Goal: Task Accomplishment & Management: Check status

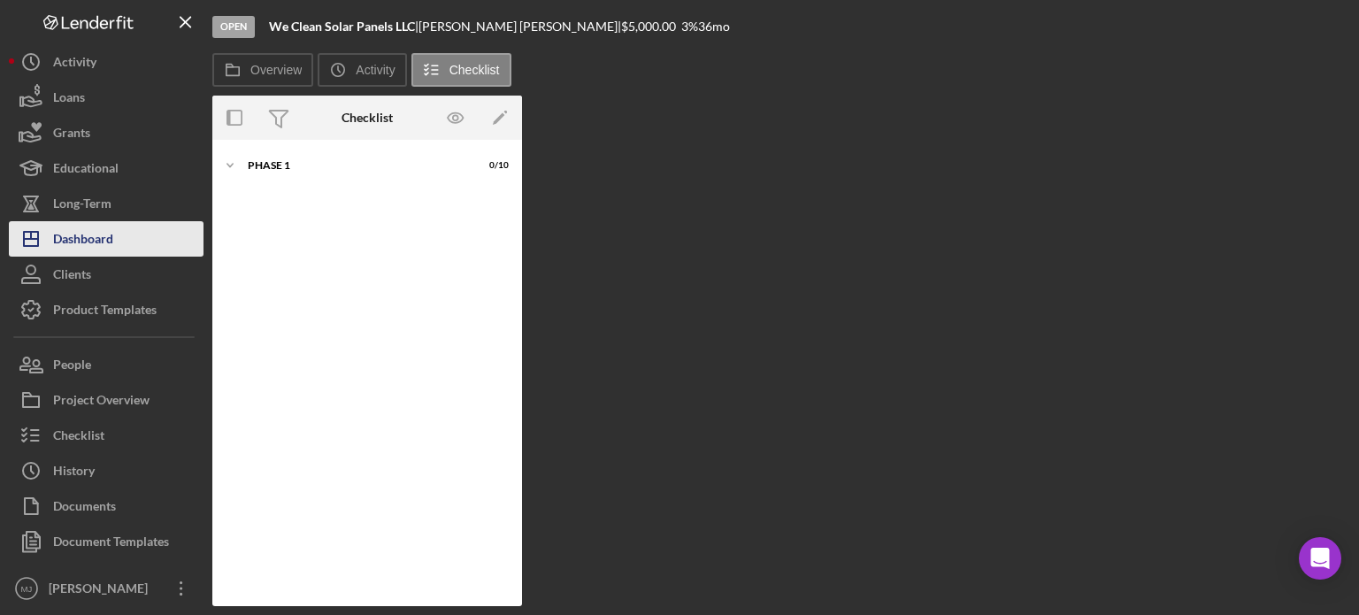
click at [90, 243] on div "Dashboard" at bounding box center [83, 241] width 60 height 40
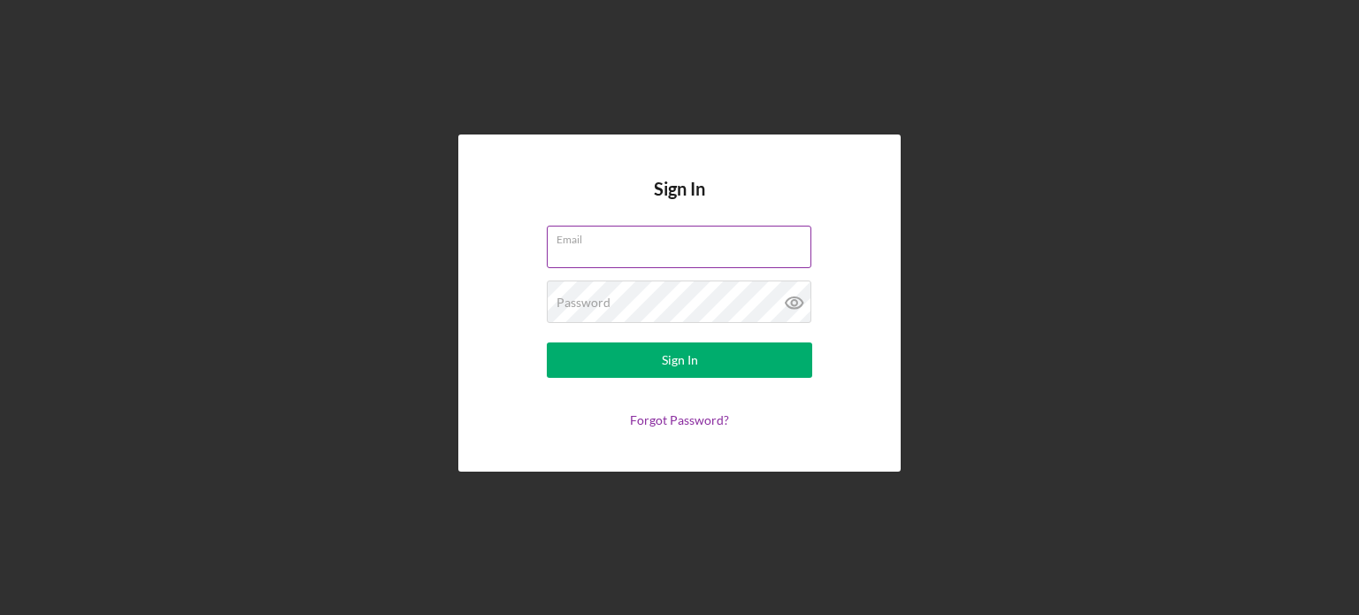
click at [662, 262] on input "Email" at bounding box center [679, 247] width 265 height 42
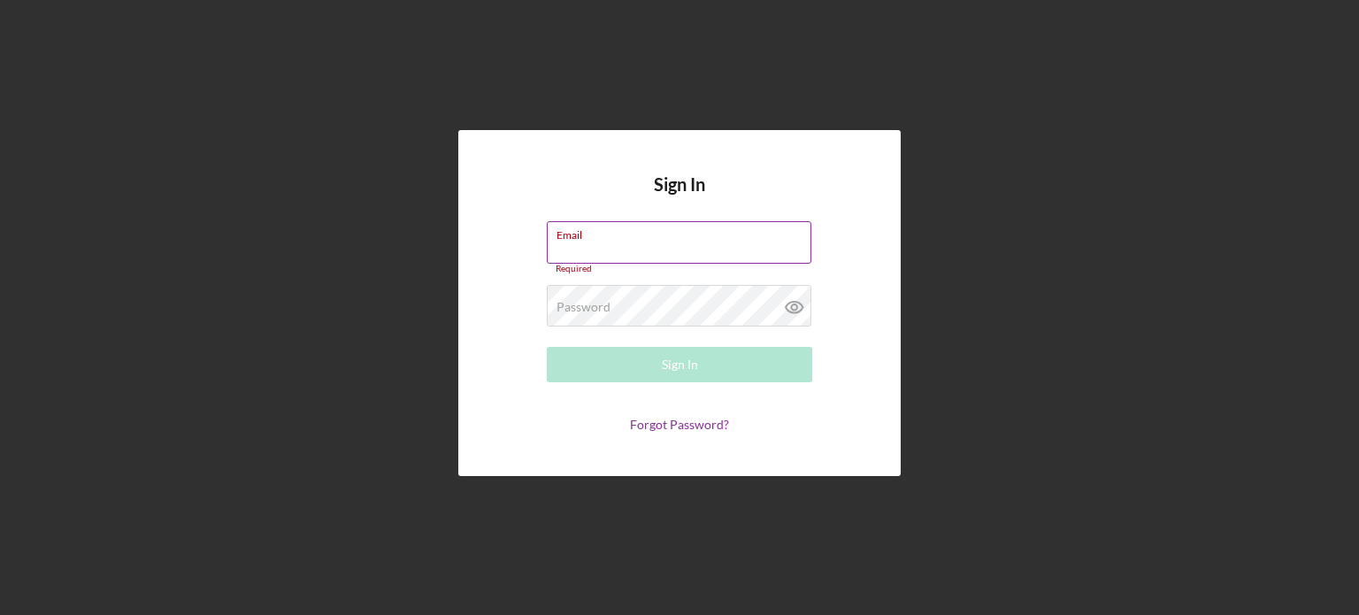
type input "meagan@first72plus.org"
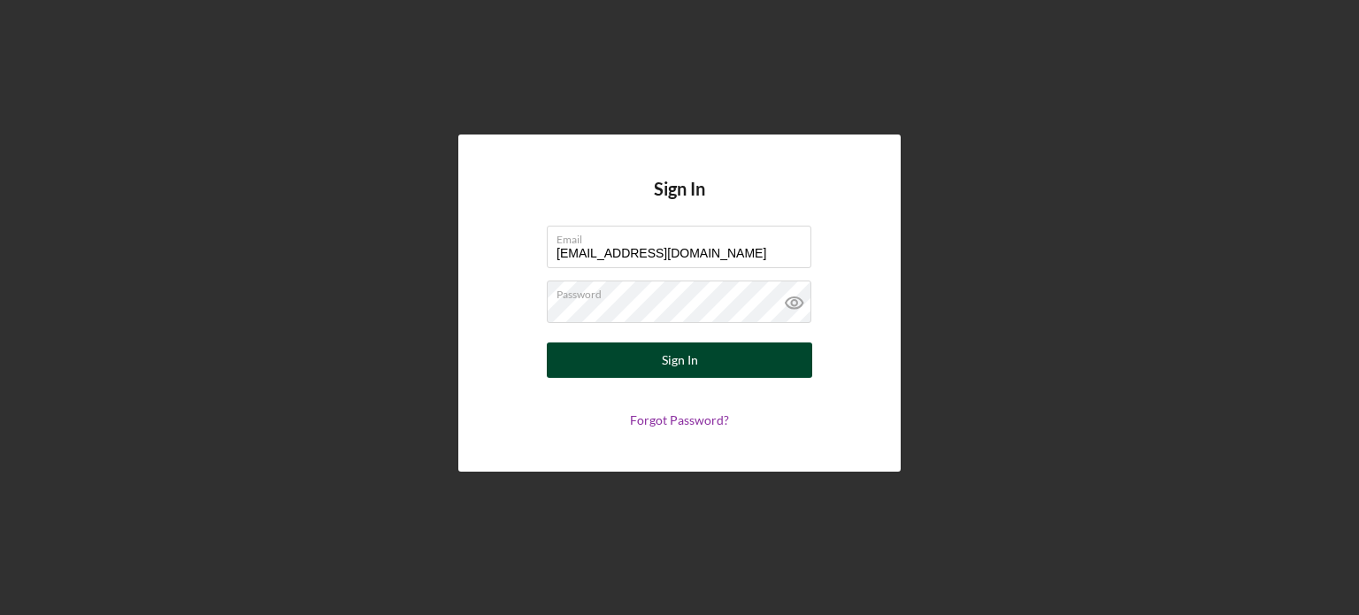
click at [681, 370] on div "Sign In" at bounding box center [680, 359] width 36 height 35
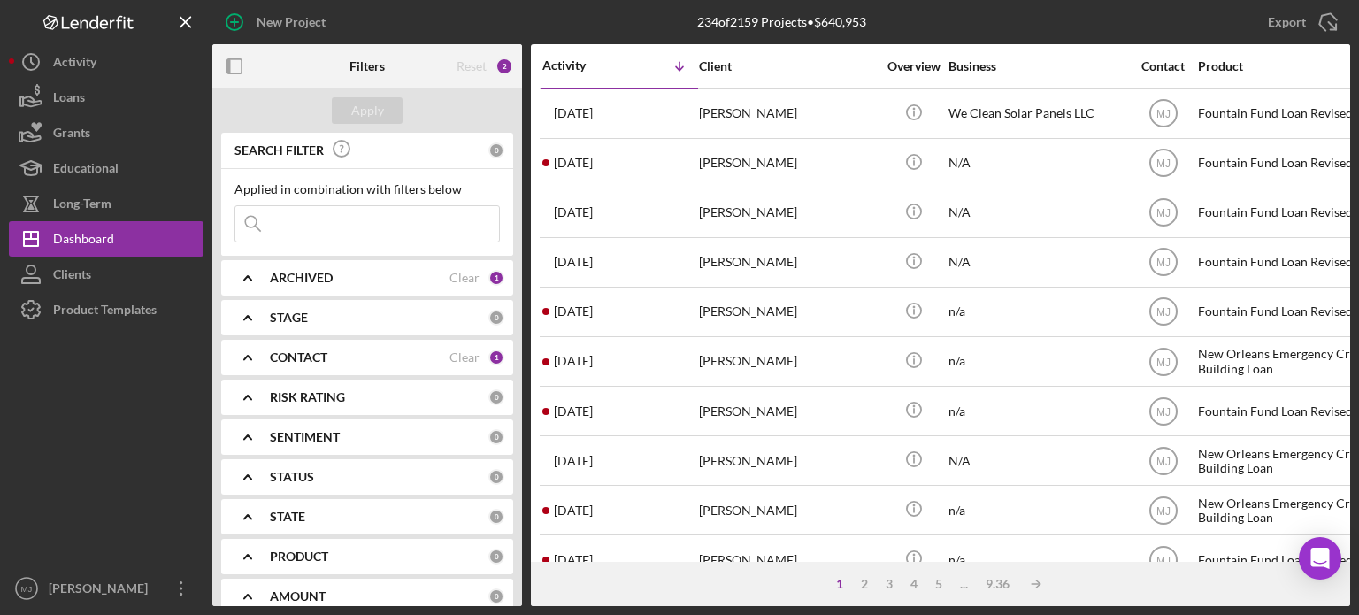
click at [425, 354] on div "CONTACT" at bounding box center [360, 357] width 180 height 14
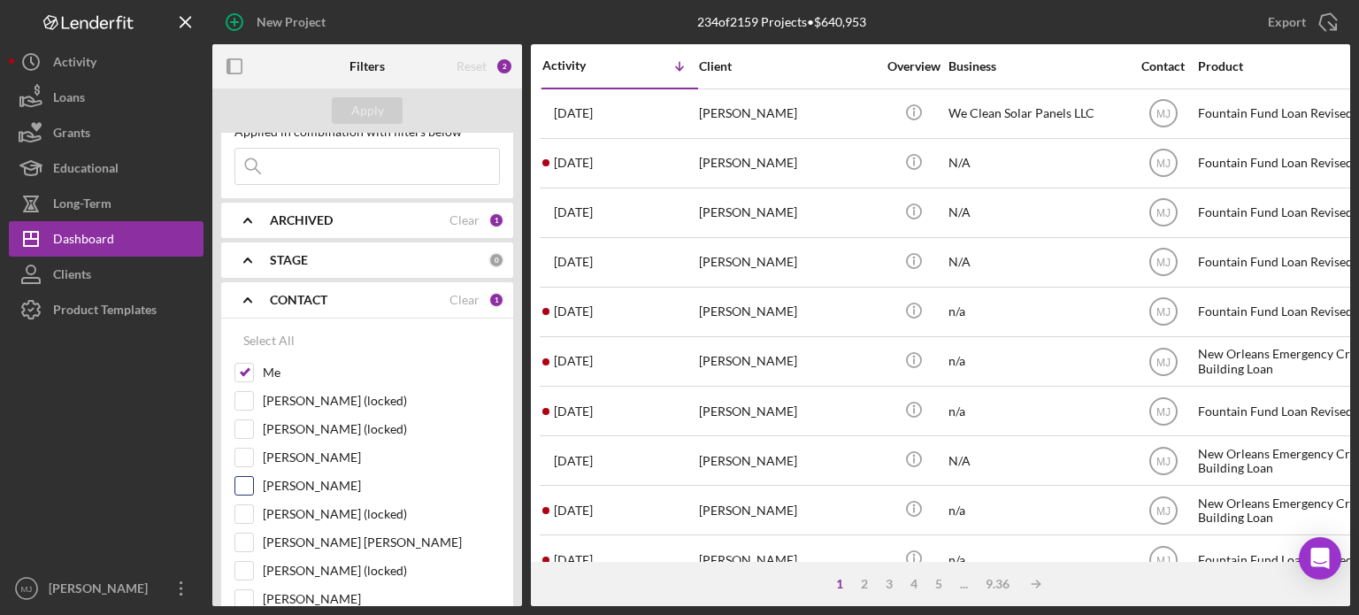
scroll to position [88, 0]
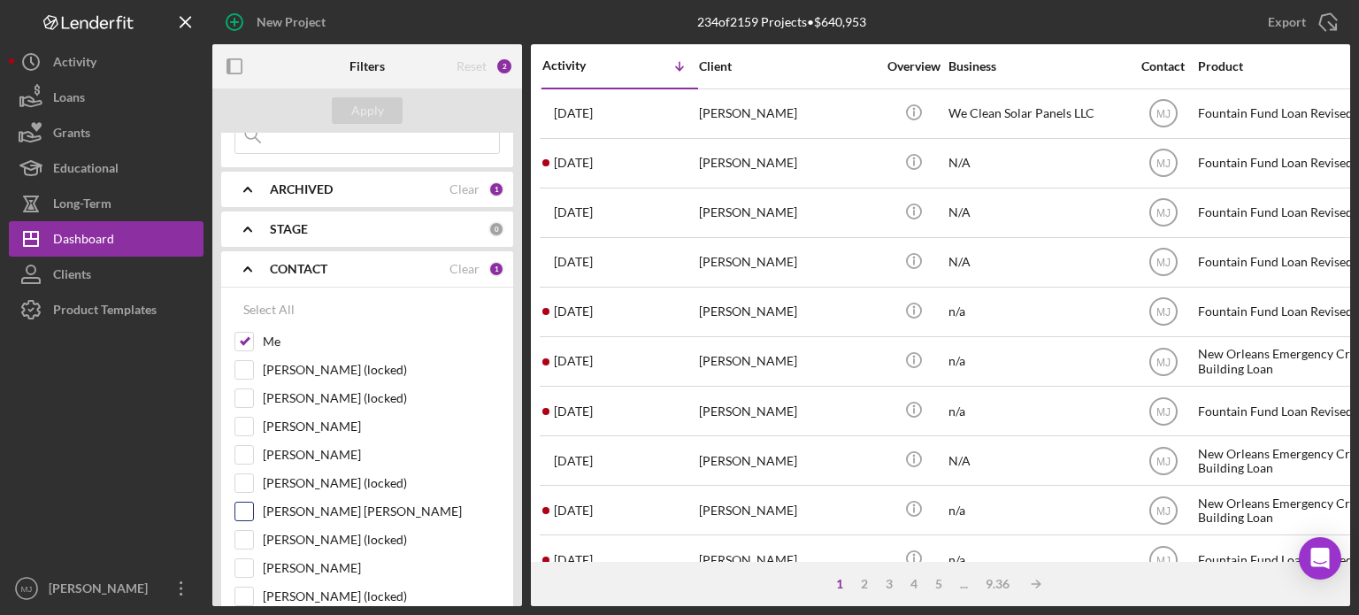
click at [240, 503] on input "Harry Jean-Jacques" at bounding box center [244, 512] width 18 height 18
checkbox input "true"
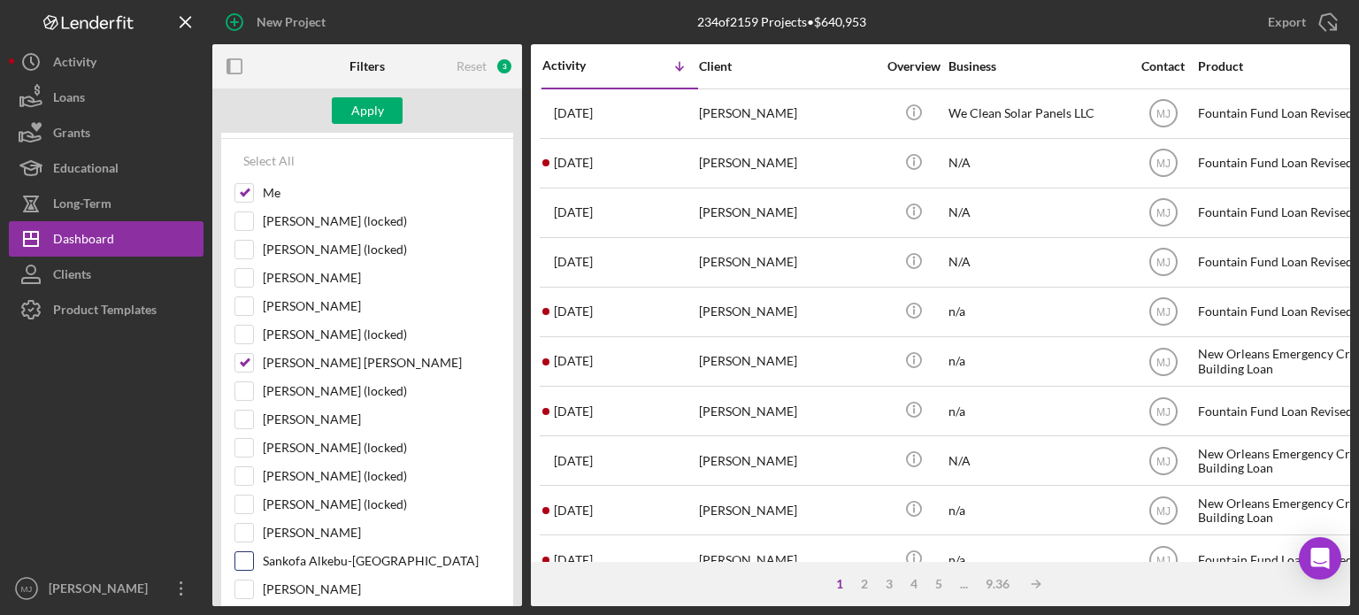
scroll to position [265, 0]
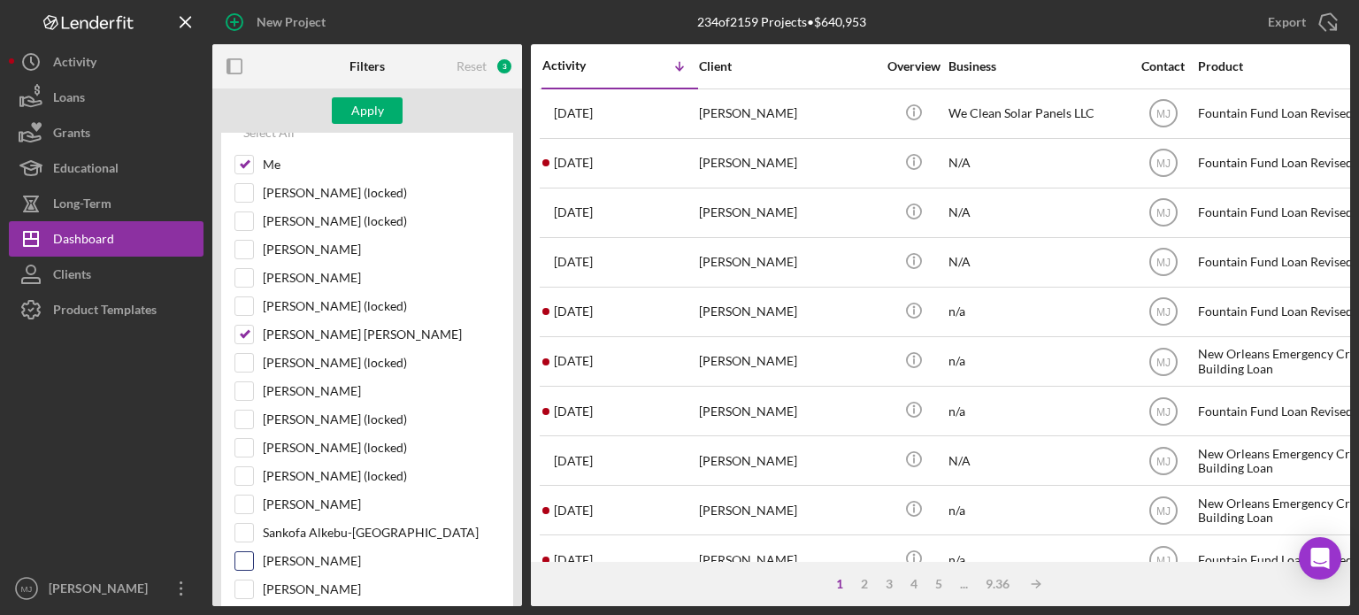
click at [243, 557] on input "Jay Vilar" at bounding box center [244, 561] width 18 height 18
checkbox input "true"
click at [379, 109] on div "Apply" at bounding box center [367, 110] width 33 height 27
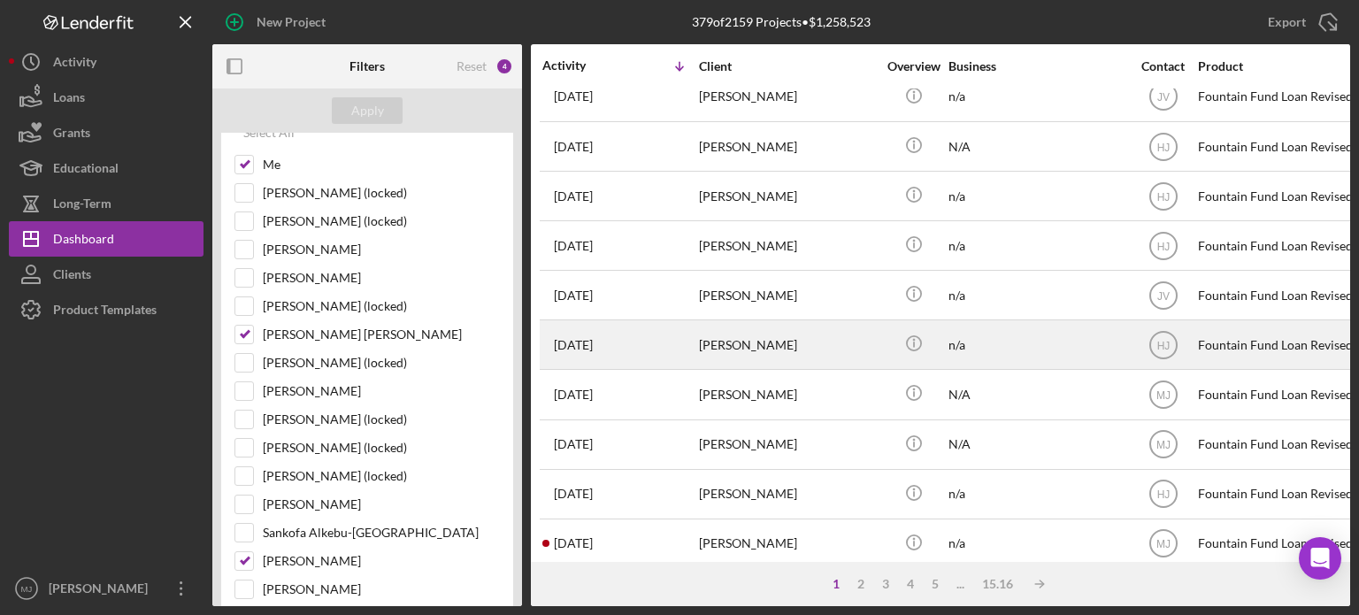
scroll to position [789, 0]
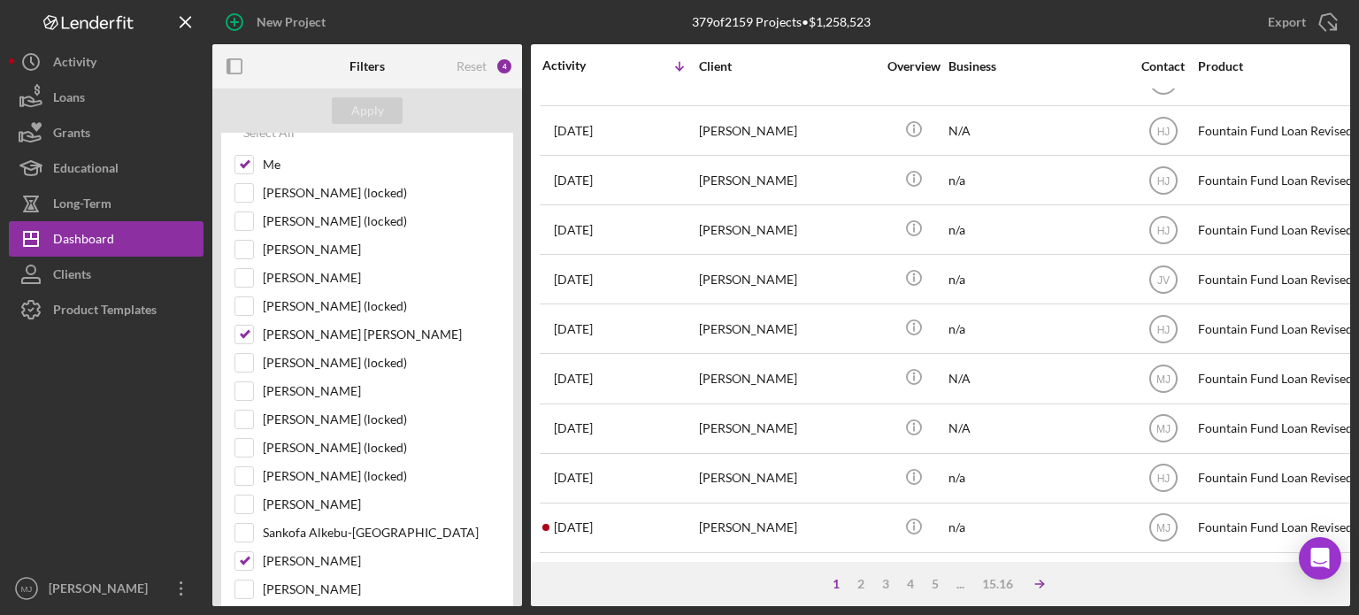
click at [1047, 582] on icon "Icon/Table Sort Arrow" at bounding box center [1039, 583] width 35 height 35
click at [1061, 587] on icon "Icon/Table Sort Arrow" at bounding box center [1057, 583] width 35 height 35
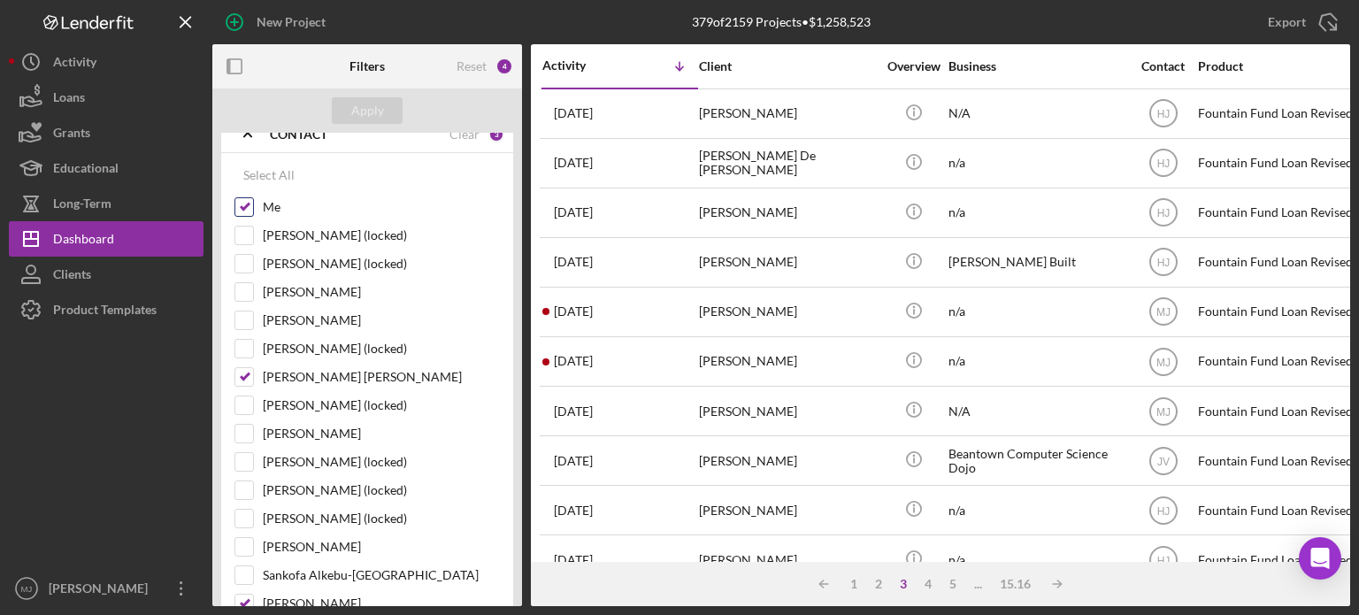
scroll to position [0, 0]
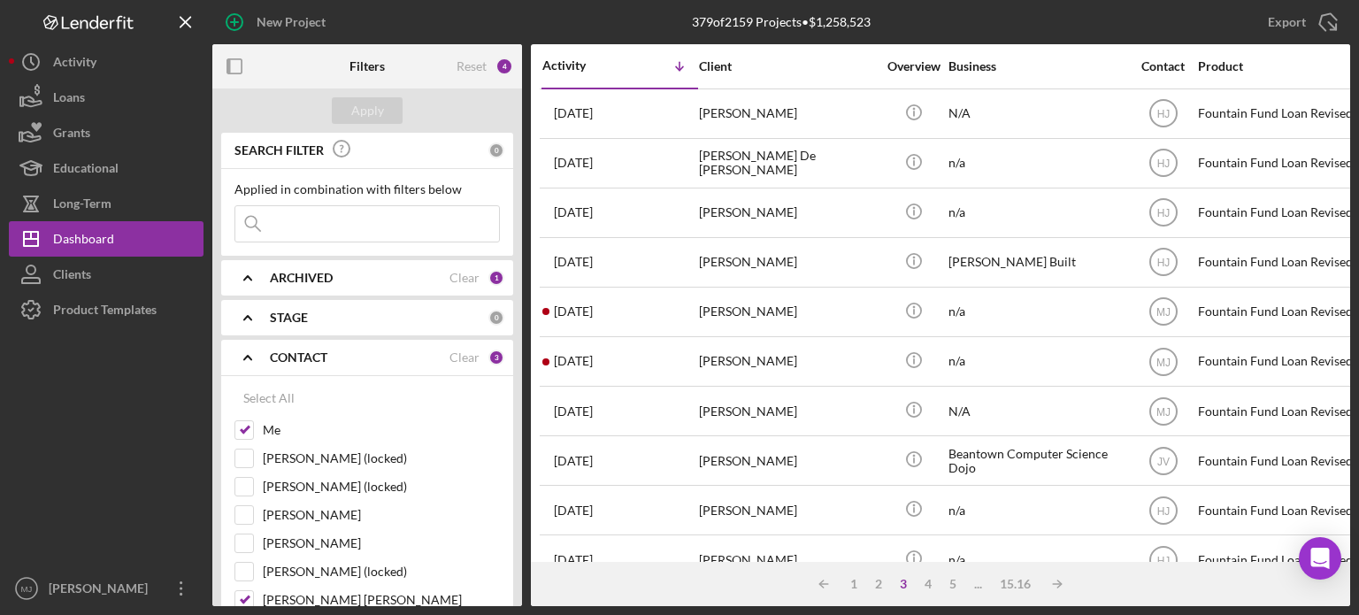
drag, startPoint x: 329, startPoint y: 218, endPoint x: 334, endPoint y: 195, distance: 23.6
click at [329, 218] on input at bounding box center [367, 223] width 264 height 35
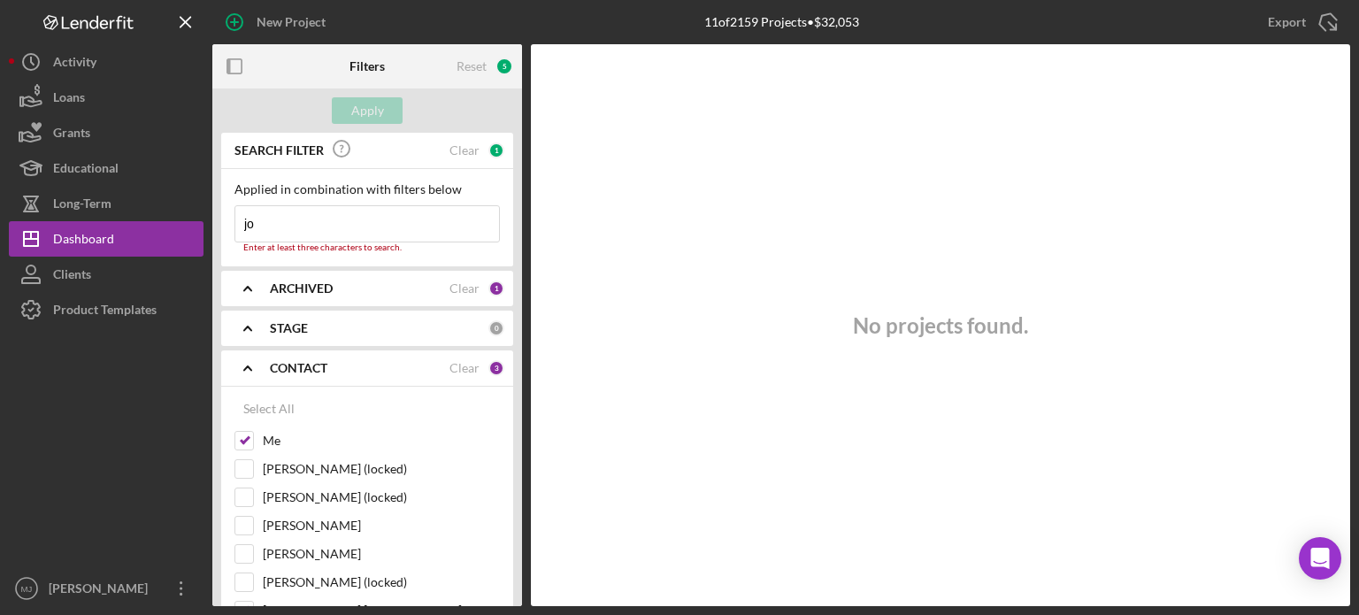
type input "j"
type input "san"
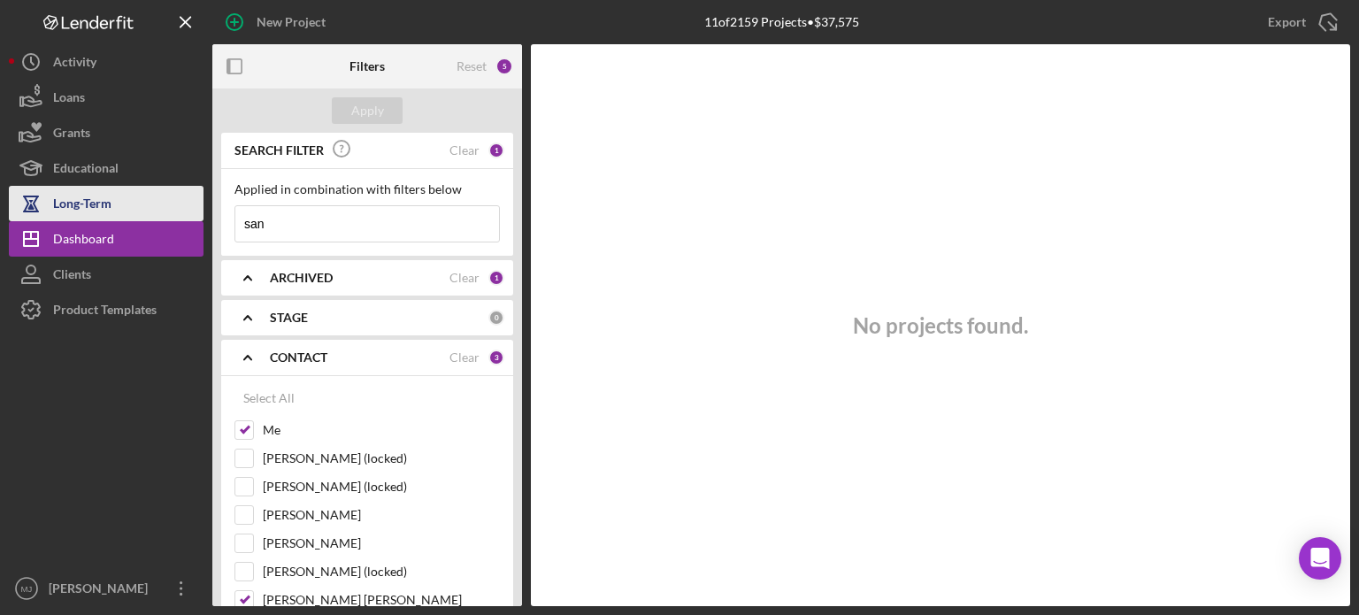
drag, startPoint x: 283, startPoint y: 218, endPoint x: 159, endPoint y: 219, distance: 123.9
click at [159, 219] on div "New Project 11 of 2159 Projects • $37,575 Export Icon/Export Filters Reset 5 Ap…" at bounding box center [679, 303] width 1341 height 606
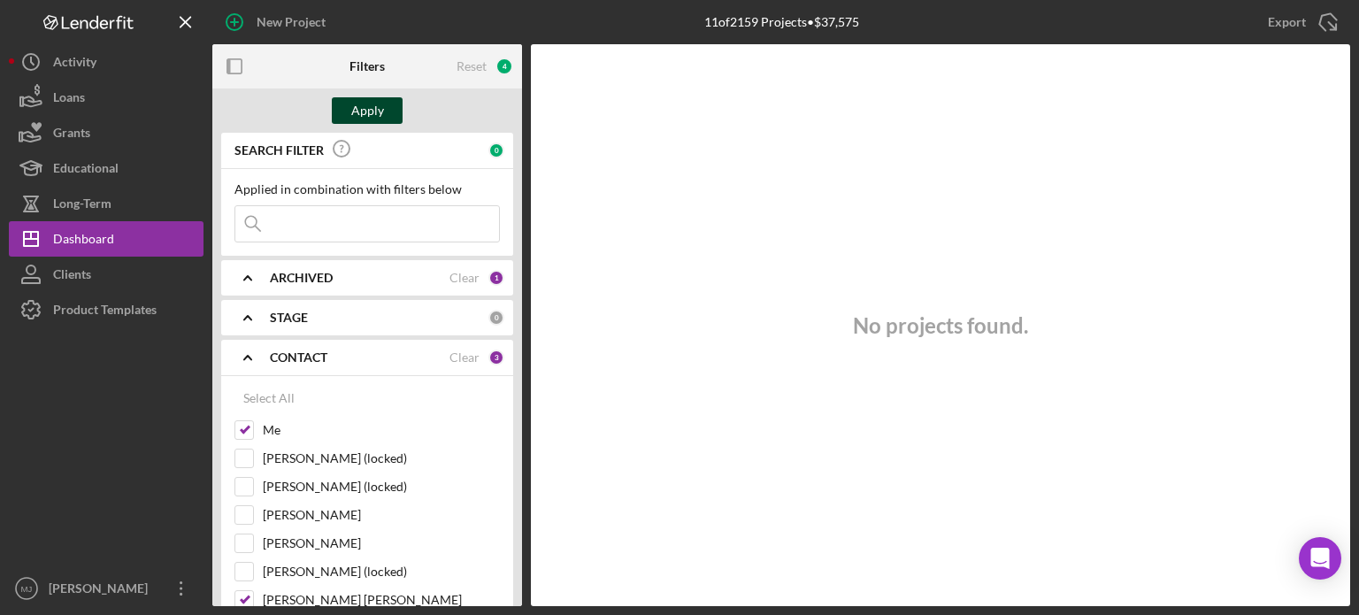
click at [375, 111] on div "Apply" at bounding box center [367, 110] width 33 height 27
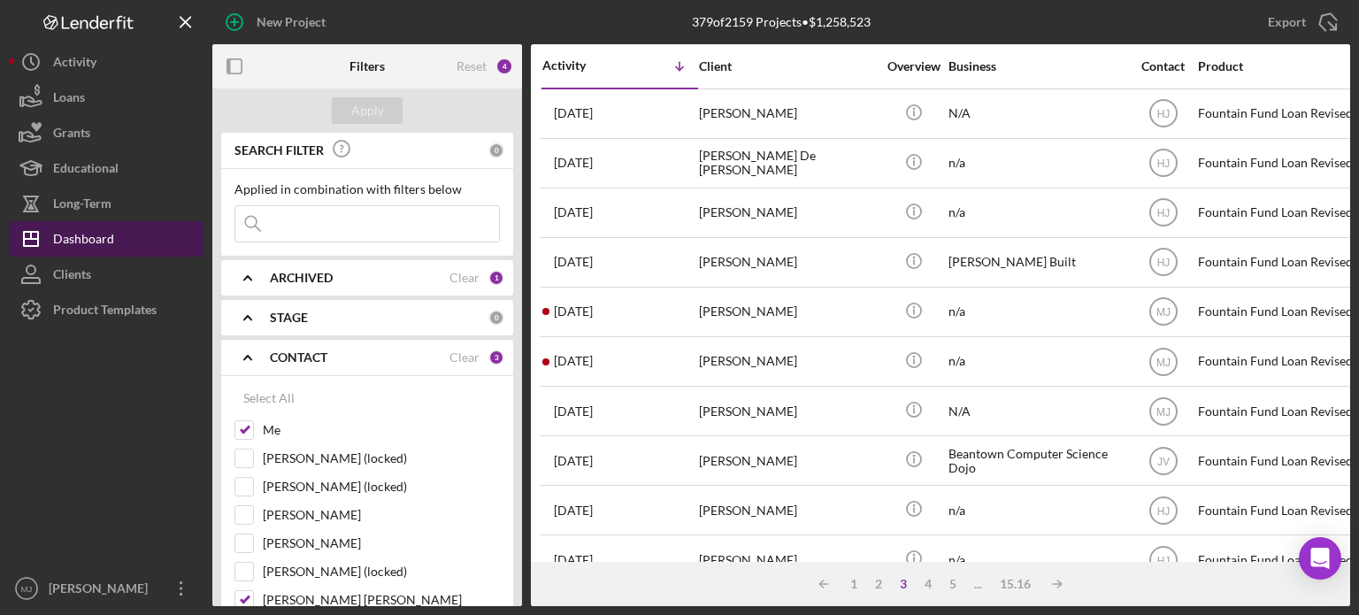
click at [73, 231] on div "Dashboard" at bounding box center [83, 241] width 61 height 40
click at [251, 357] on icon "Icon/Expander" at bounding box center [248, 357] width 44 height 44
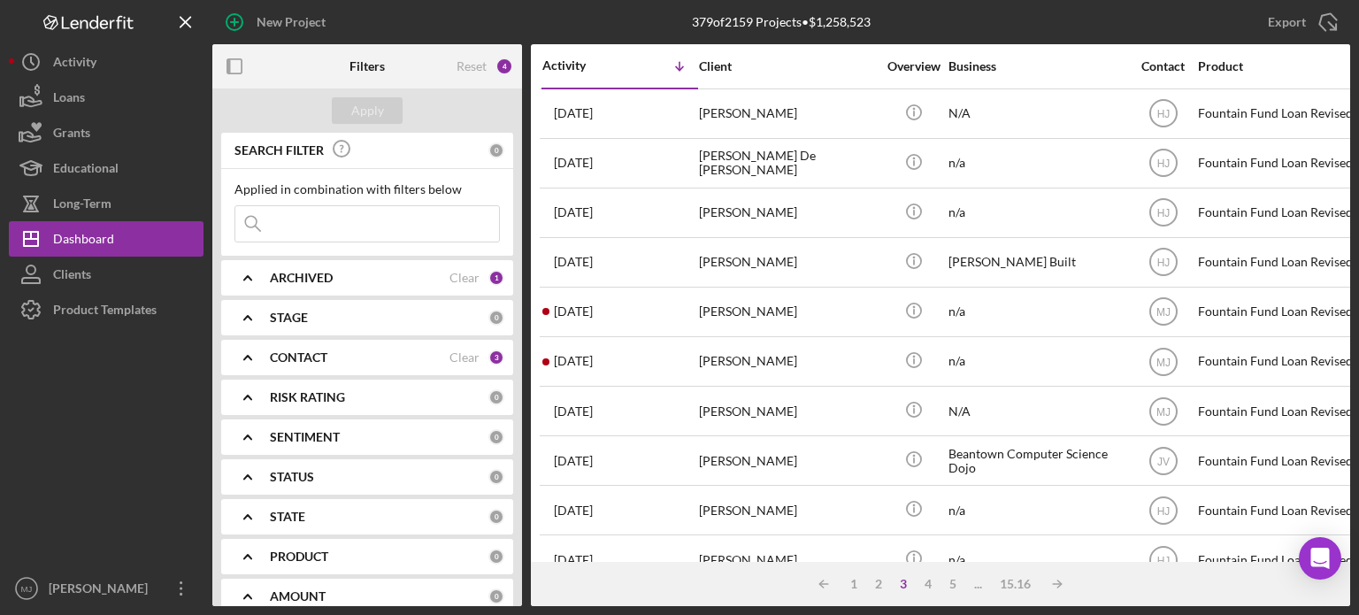
click at [249, 279] on icon "Icon/Expander" at bounding box center [248, 278] width 44 height 44
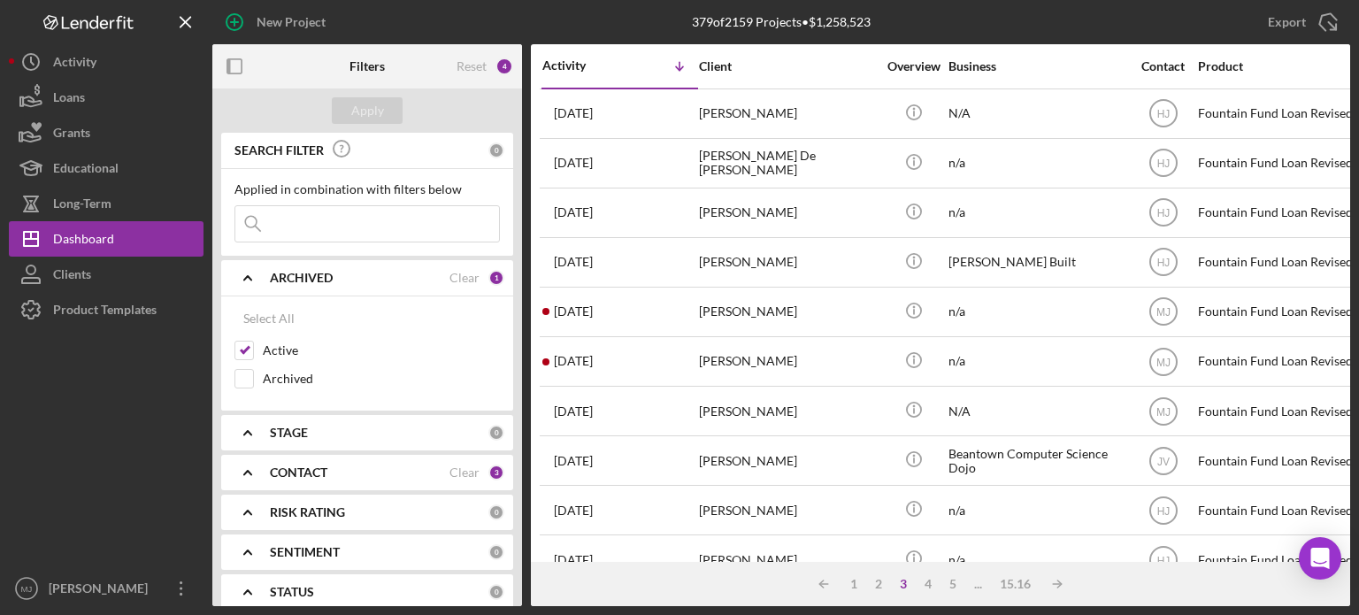
click at [249, 279] on icon "Icon/Expander" at bounding box center [248, 278] width 44 height 44
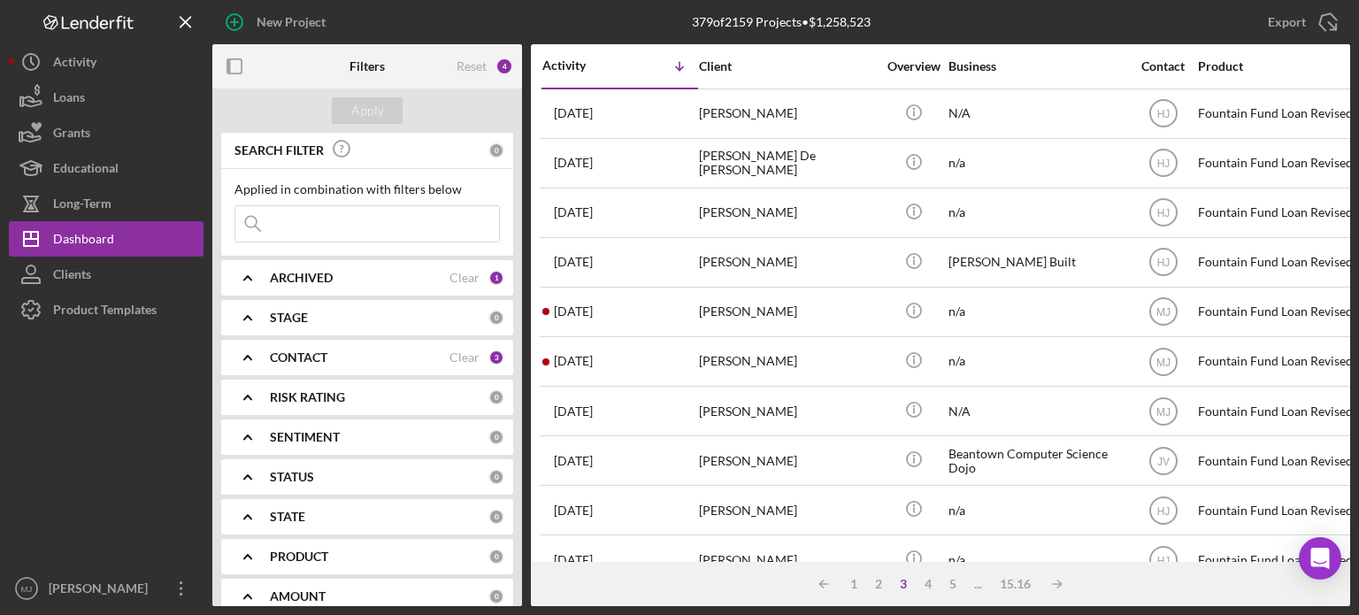
click at [249, 279] on icon "Icon/Expander" at bounding box center [248, 278] width 44 height 44
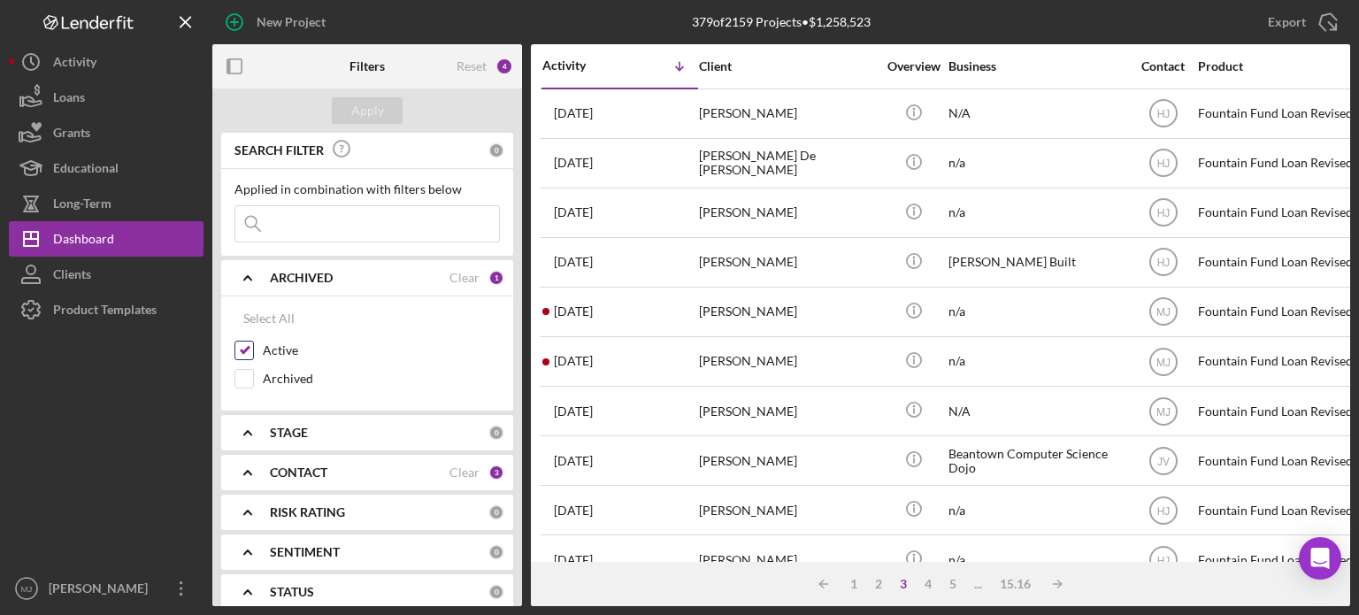
click at [242, 347] on input "Active" at bounding box center [244, 351] width 18 height 18
checkbox input "false"
click at [357, 105] on div "Apply" at bounding box center [367, 110] width 33 height 27
click at [264, 222] on icon at bounding box center [252, 223] width 35 height 35
click at [279, 222] on input at bounding box center [367, 223] width 264 height 35
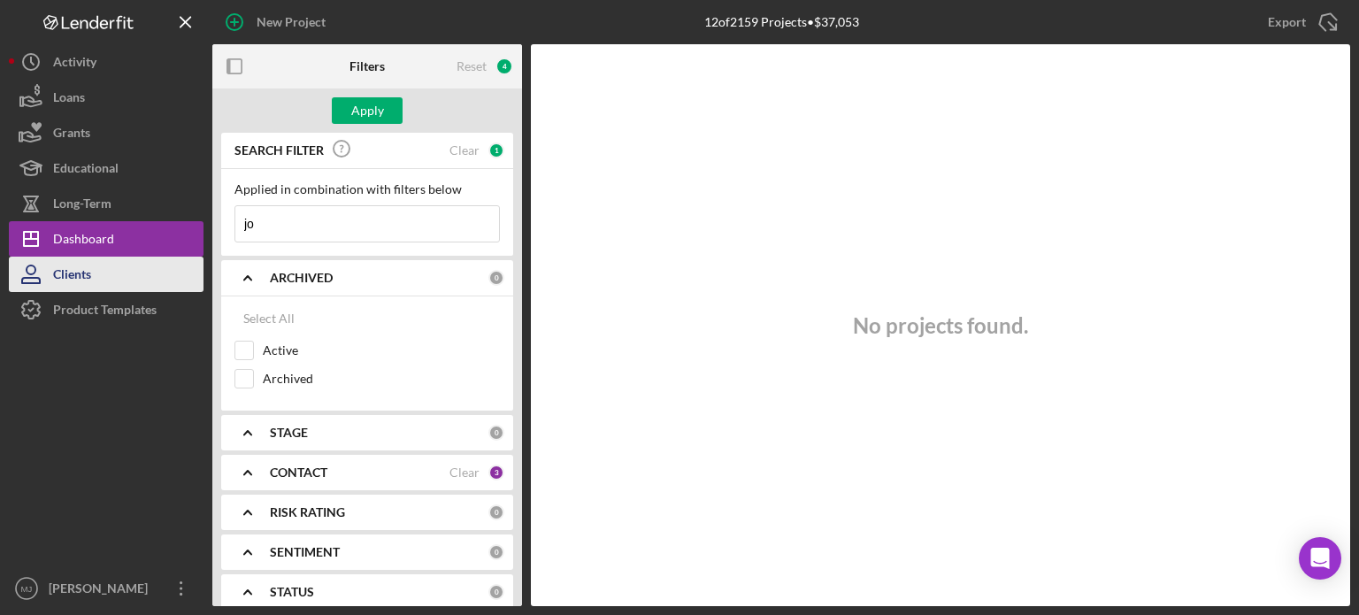
type input "j"
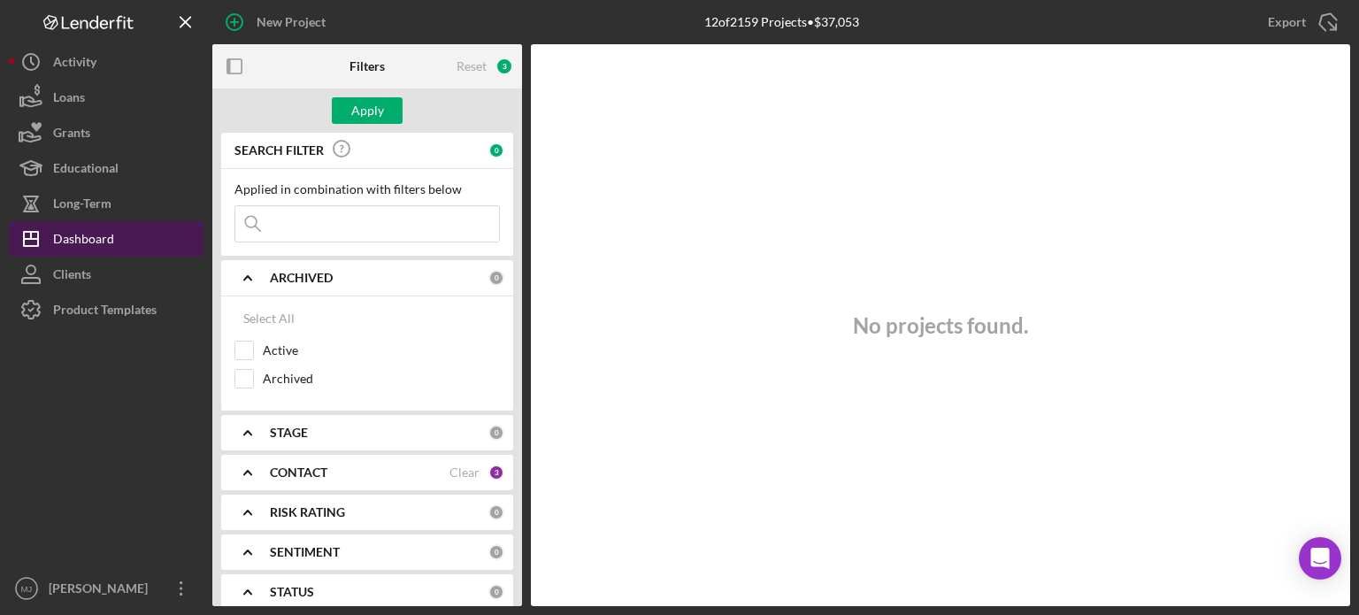
click at [103, 248] on div "Dashboard" at bounding box center [83, 241] width 61 height 40
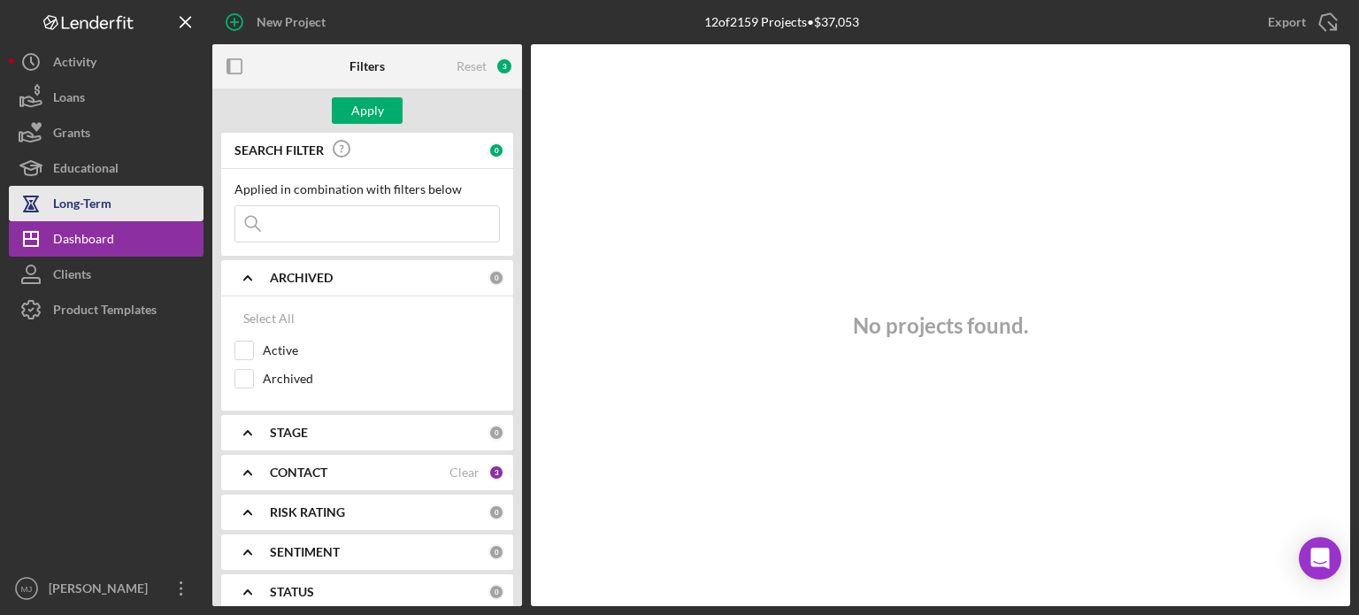
click at [95, 203] on div "Long-Term" at bounding box center [82, 206] width 58 height 40
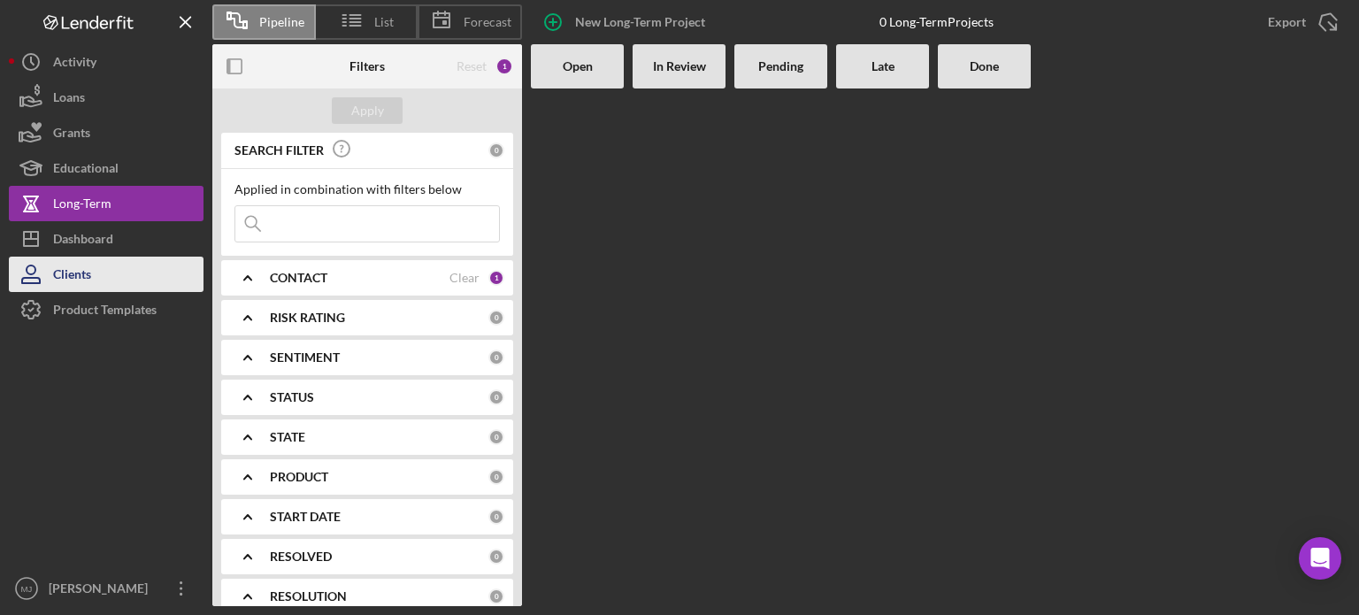
click at [75, 274] on div "Clients" at bounding box center [72, 277] width 38 height 40
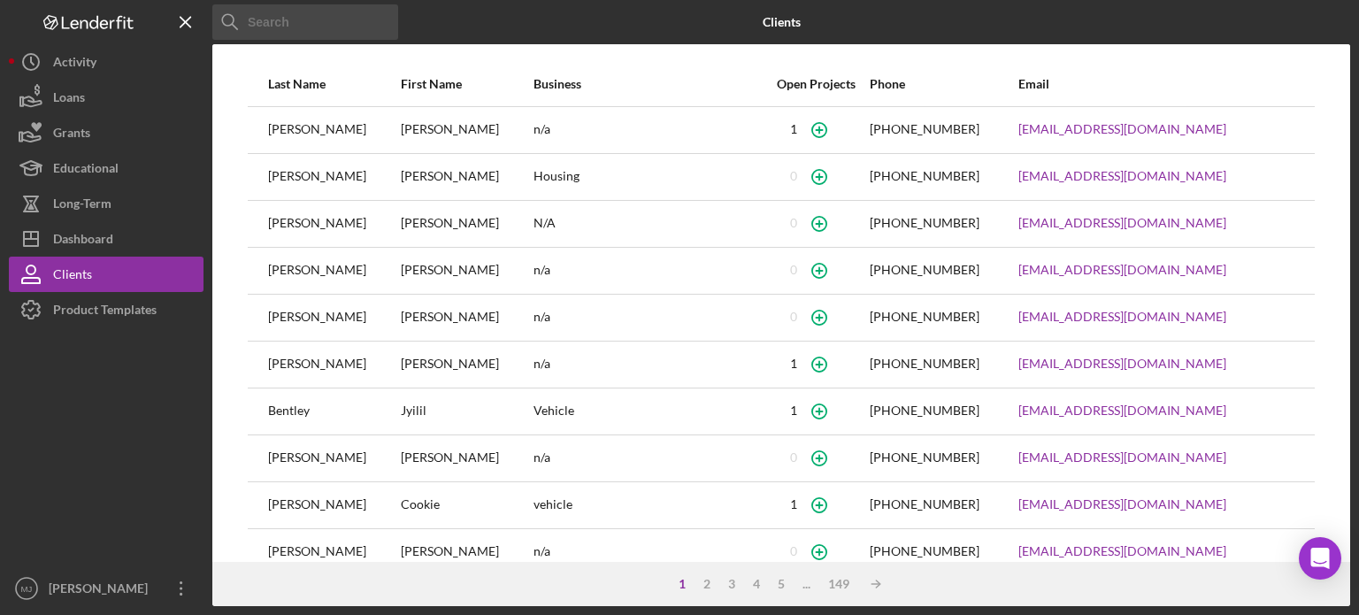
click at [315, 27] on input at bounding box center [305, 21] width 186 height 35
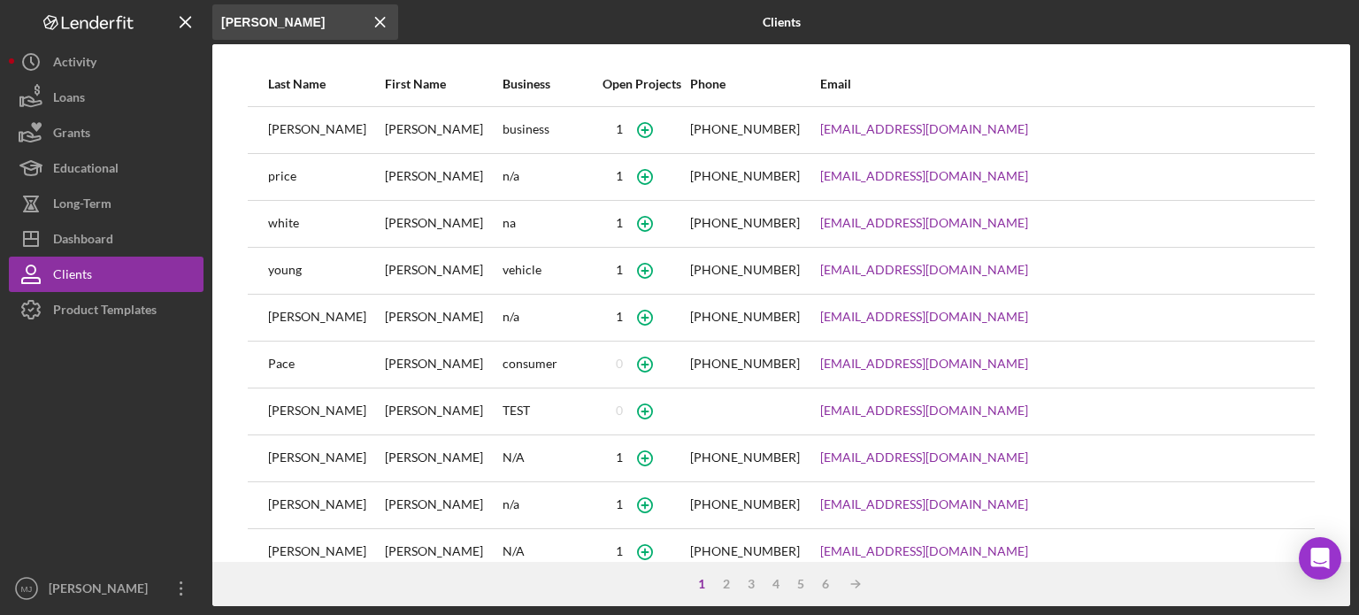
type input "john"
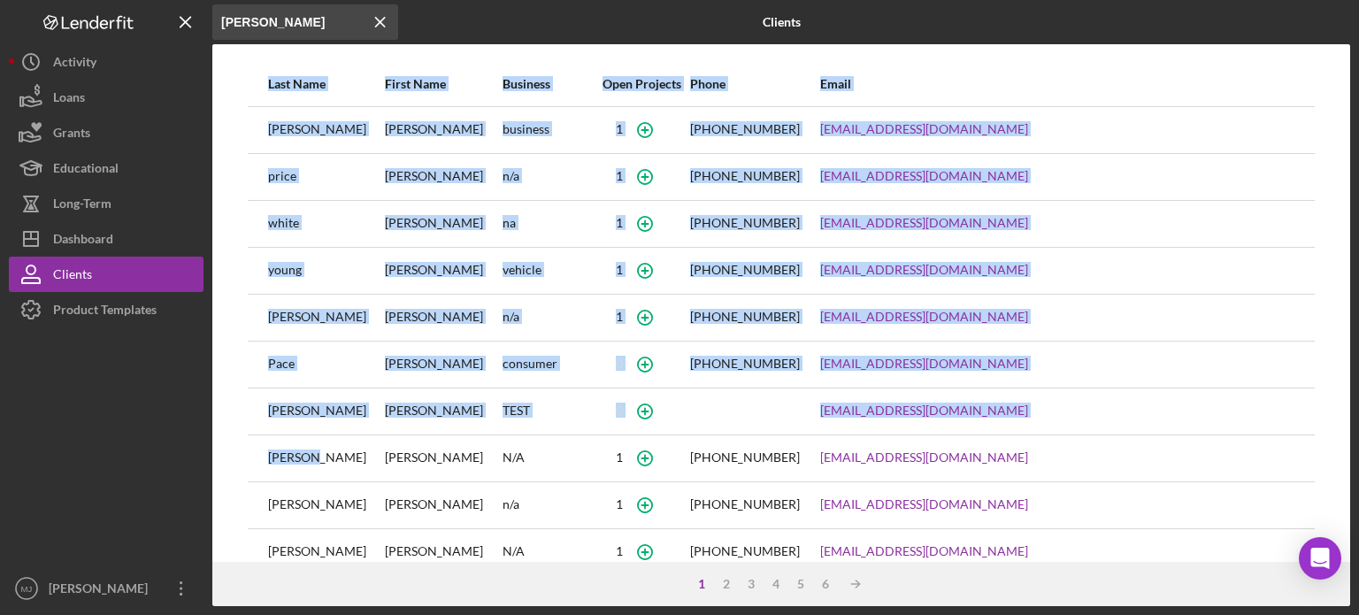
drag, startPoint x: 312, startPoint y: 460, endPoint x: 245, endPoint y: 457, distance: 67.3
click at [245, 457] on div "Last Name First Name Business Open Projects Phone Email mitchell john business …" at bounding box center [781, 312] width 1138 height 500
click at [280, 459] on div "Sanchez" at bounding box center [325, 458] width 115 height 44
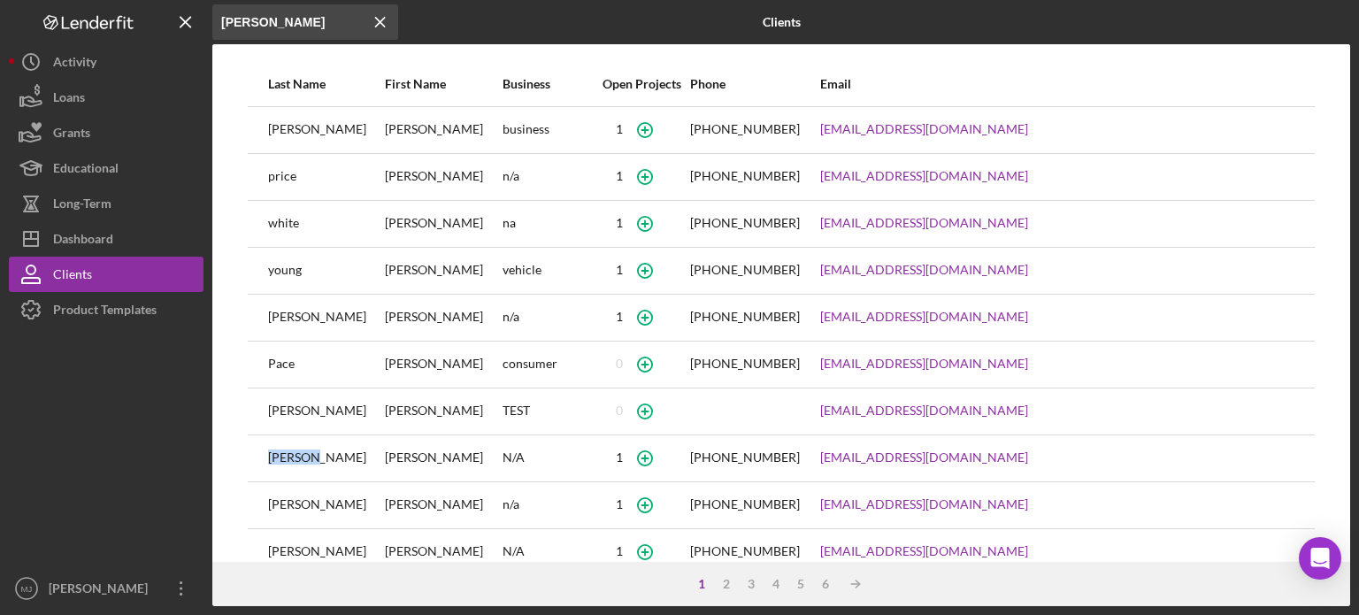
drag, startPoint x: 322, startPoint y: 457, endPoint x: 271, endPoint y: 455, distance: 51.4
click at [271, 455] on div "Sanchez" at bounding box center [325, 458] width 115 height 44
copy div "Sanchez"
click at [103, 236] on div "Dashboard" at bounding box center [83, 241] width 60 height 40
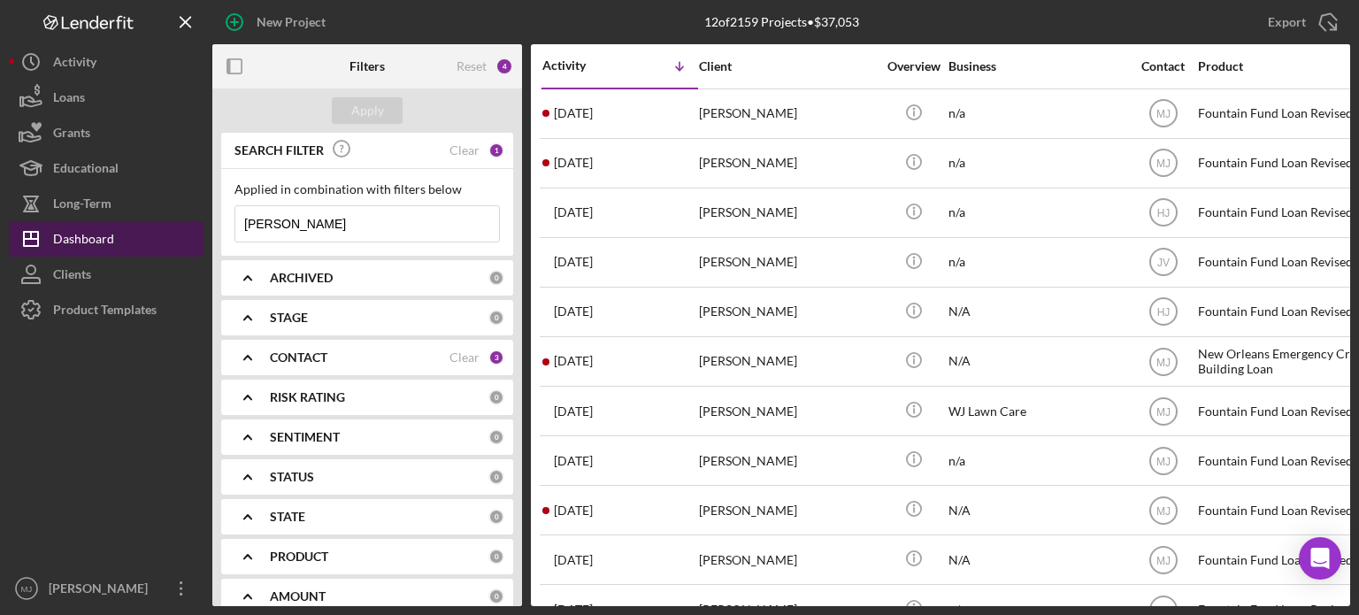
drag, startPoint x: 309, startPoint y: 220, endPoint x: 203, endPoint y: 229, distance: 106.5
click at [206, 229] on div "New Project 12 of 2159 Projects • $37,053 john Export Icon/Export Filters Reset…" at bounding box center [679, 303] width 1341 height 606
paste input "Sanchez"
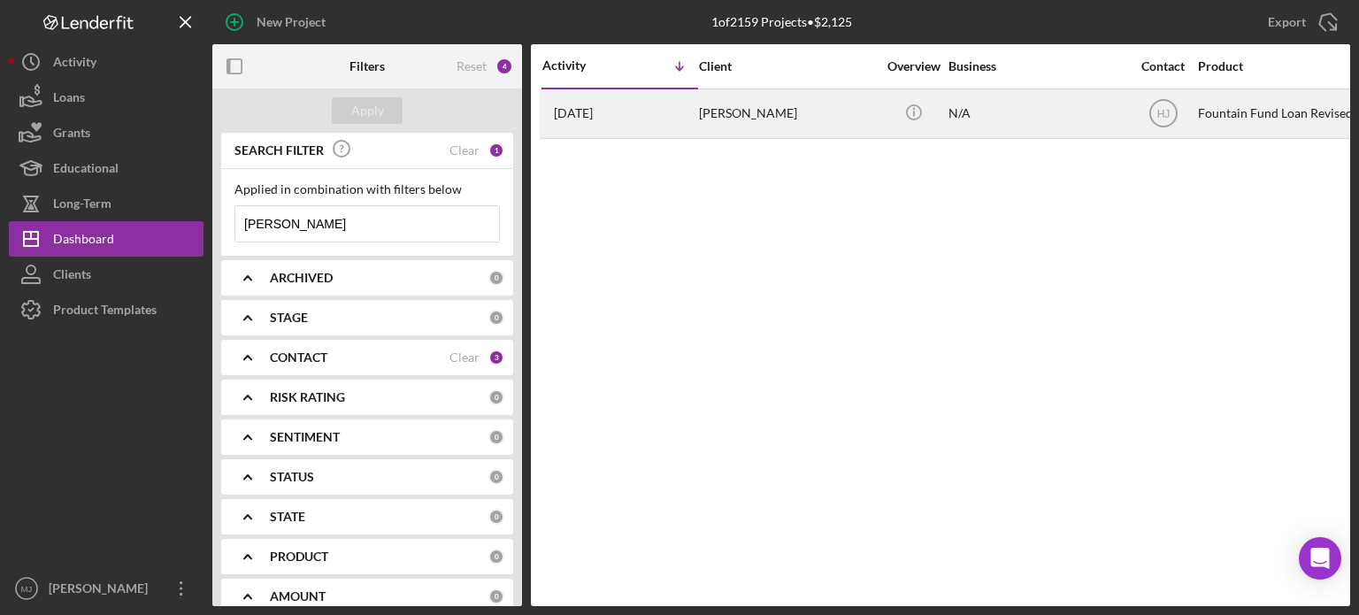
type input "Sanchez"
click at [587, 112] on time "4 months ago" at bounding box center [573, 113] width 39 height 14
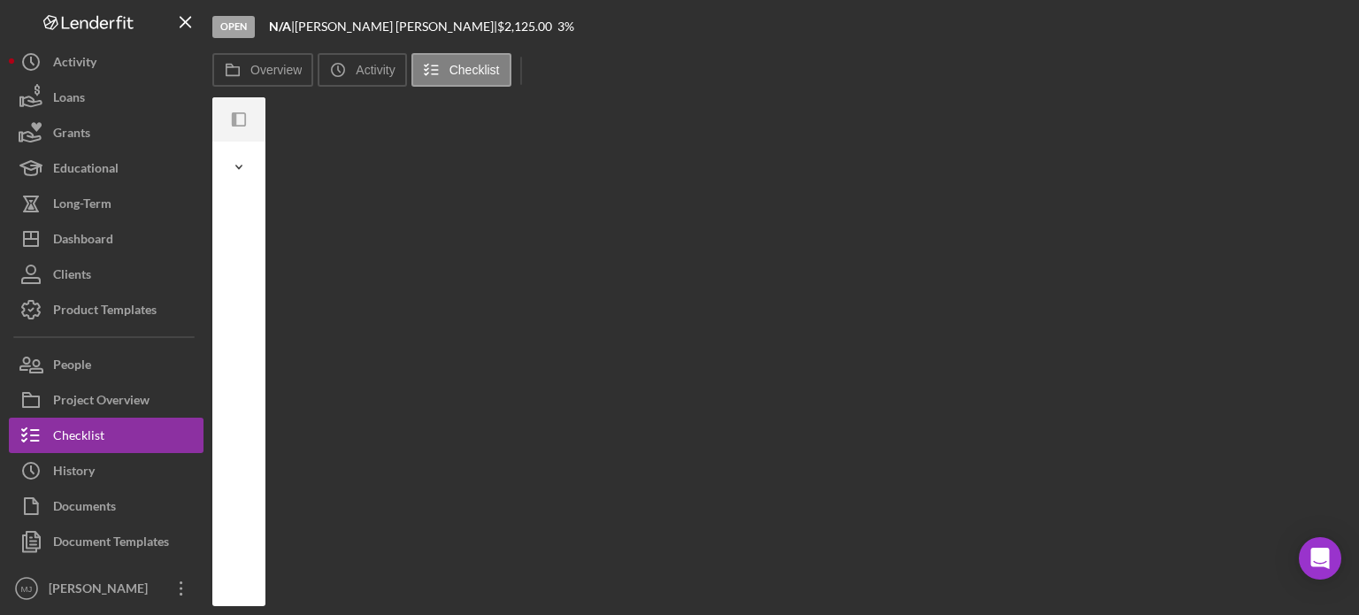
click at [232, 166] on icon "Icon/Expander" at bounding box center [238, 167] width 35 height 35
click at [237, 123] on icon "Icon/Panel Side Expand" at bounding box center [239, 120] width 40 height 40
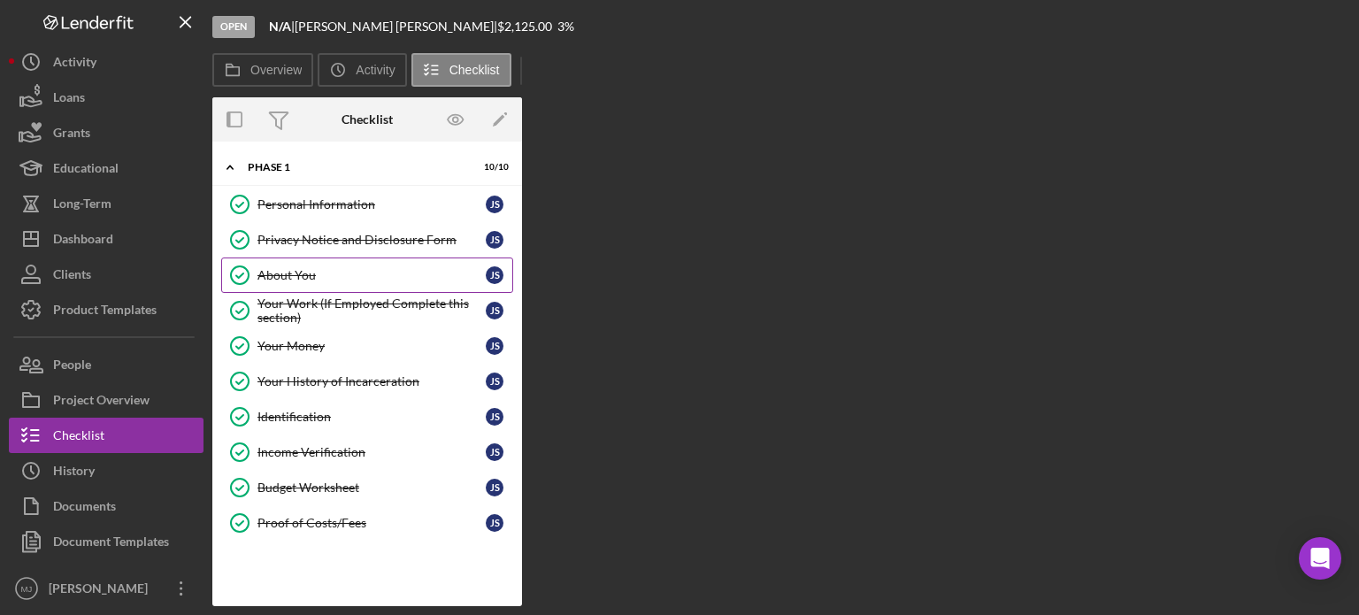
drag, startPoint x: 287, startPoint y: 274, endPoint x: 293, endPoint y: 263, distance: 13.1
click at [287, 274] on div "About You" at bounding box center [371, 275] width 228 height 14
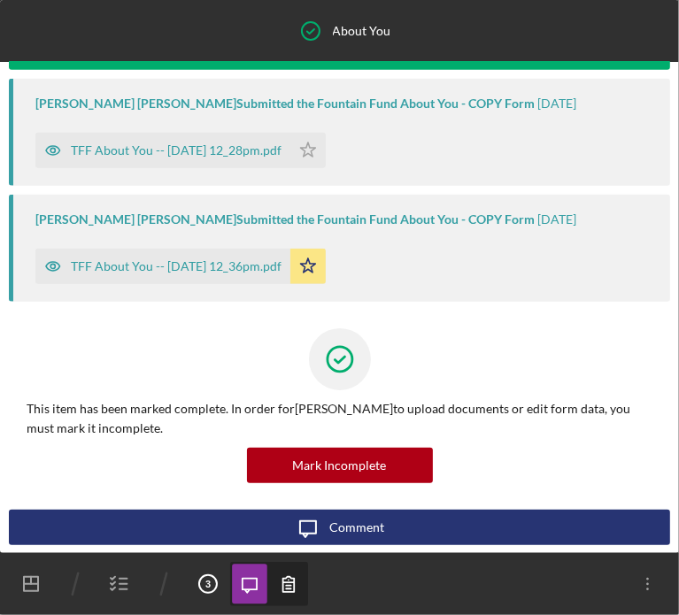
scroll to position [607, 0]
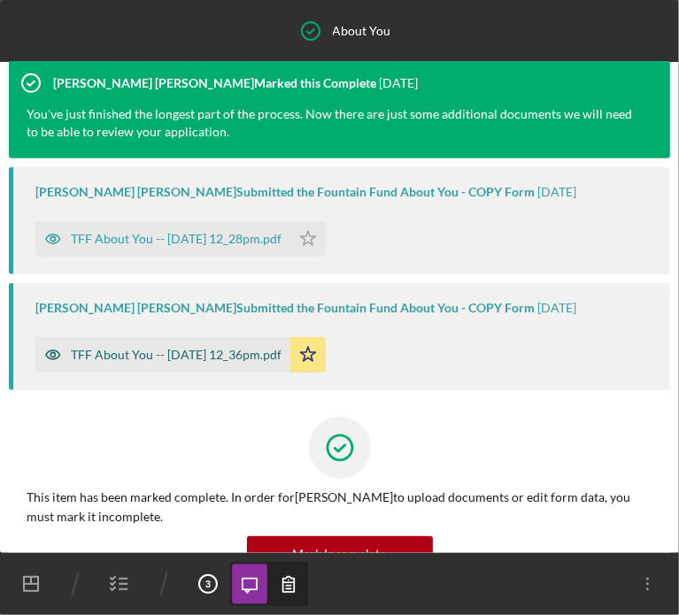
click at [149, 352] on div "TFF About You -- 2025-08-19 12_36pm.pdf" at bounding box center [176, 355] width 211 height 14
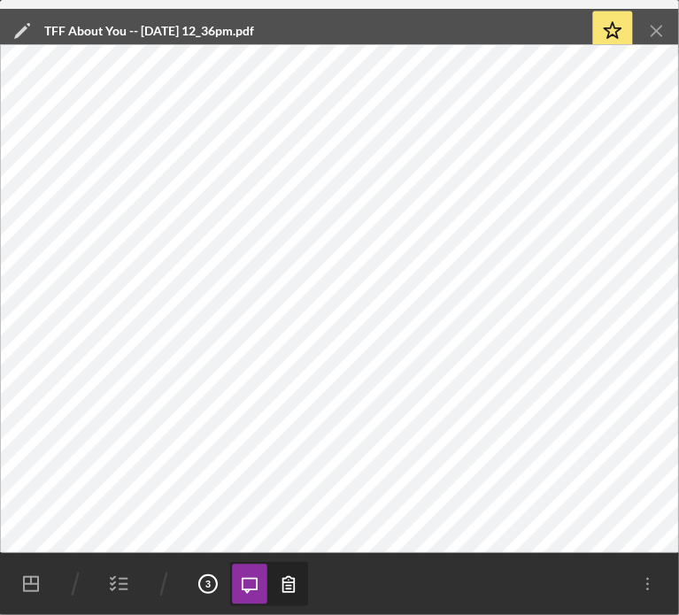
click at [660, 35] on line "button" at bounding box center [656, 31] width 10 height 10
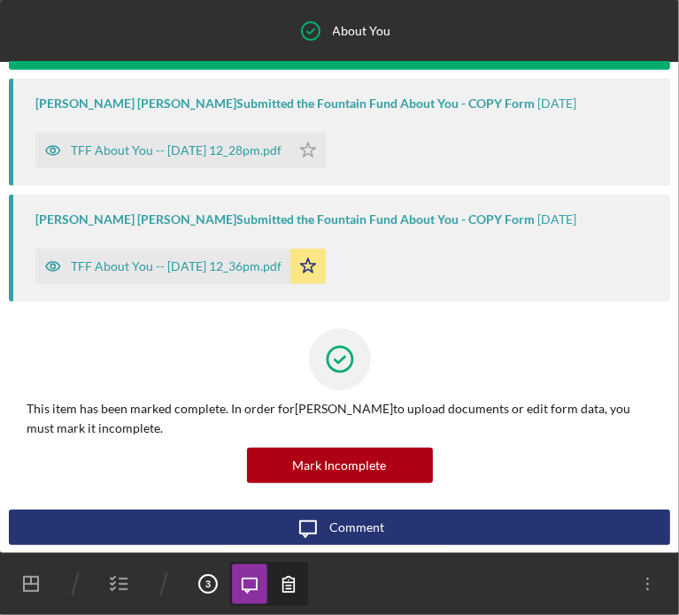
click at [112, 577] on icon "button" at bounding box center [119, 584] width 44 height 44
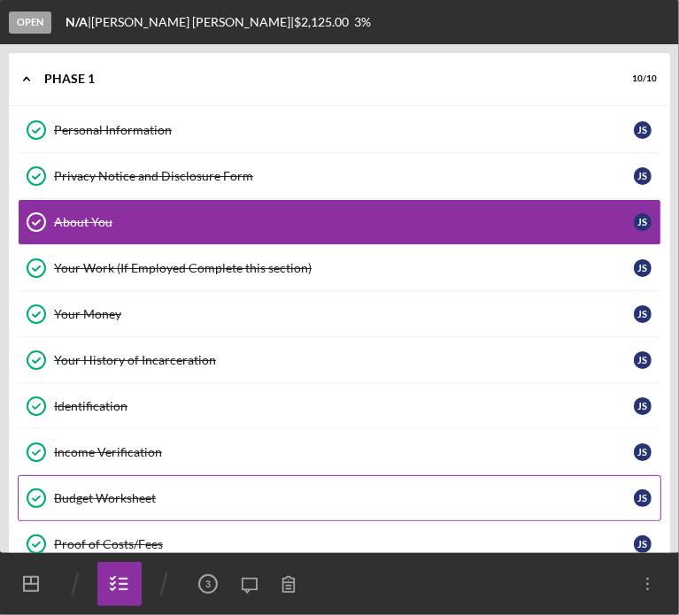
click at [127, 476] on link "Budget Worksheet Budget Worksheet J S" at bounding box center [339, 498] width 643 height 46
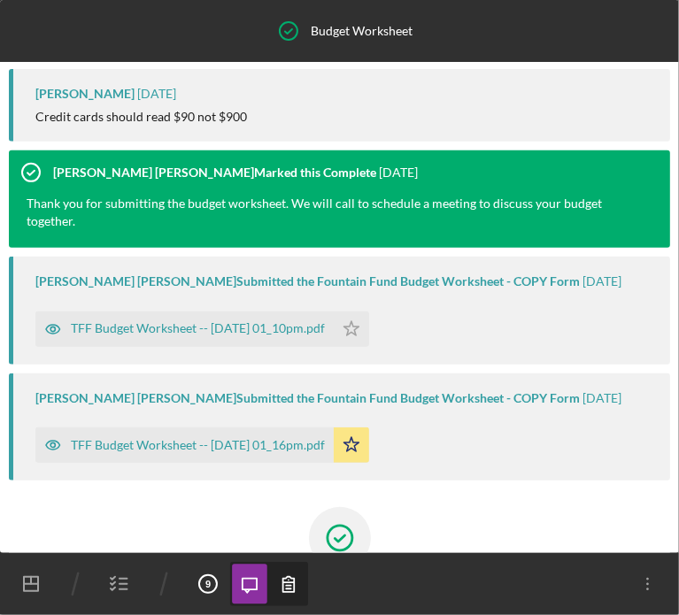
scroll to position [531, 0]
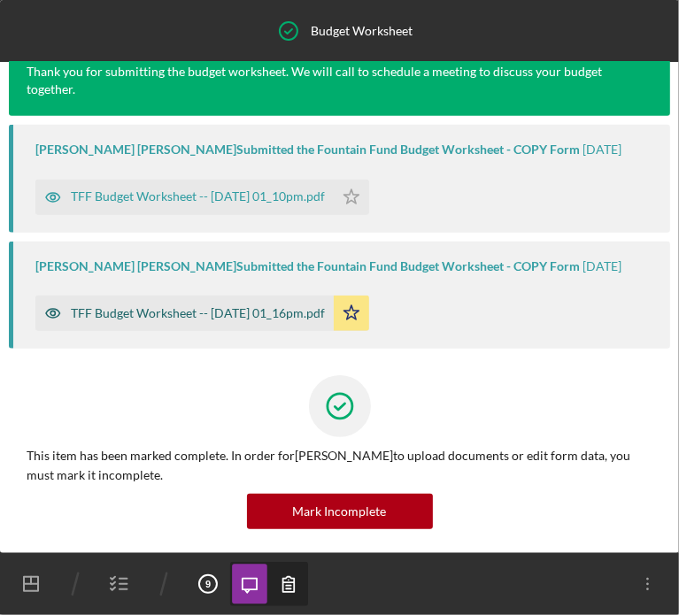
click at [256, 307] on div "TFF Budget Worksheet -- 2025-08-19 01_16pm.pdf" at bounding box center [198, 313] width 254 height 14
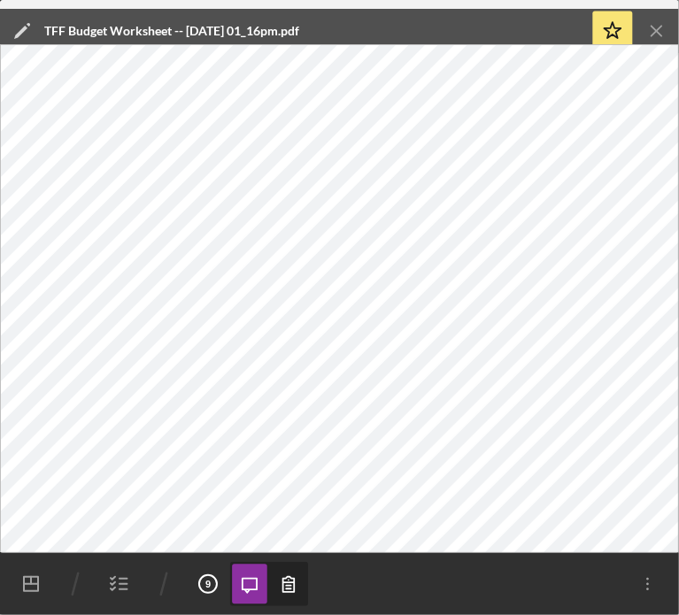
click at [662, 24] on icon "Icon/Menu Close" at bounding box center [657, 32] width 40 height 40
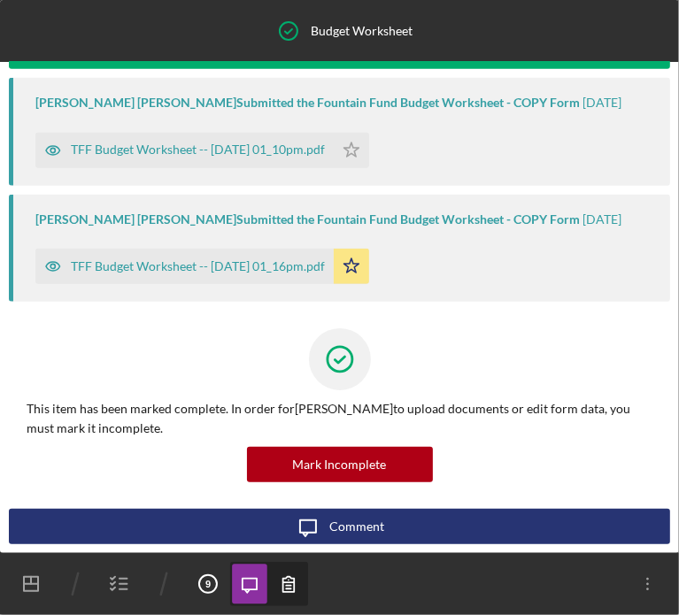
click at [127, 584] on line "button" at bounding box center [123, 584] width 8 height 0
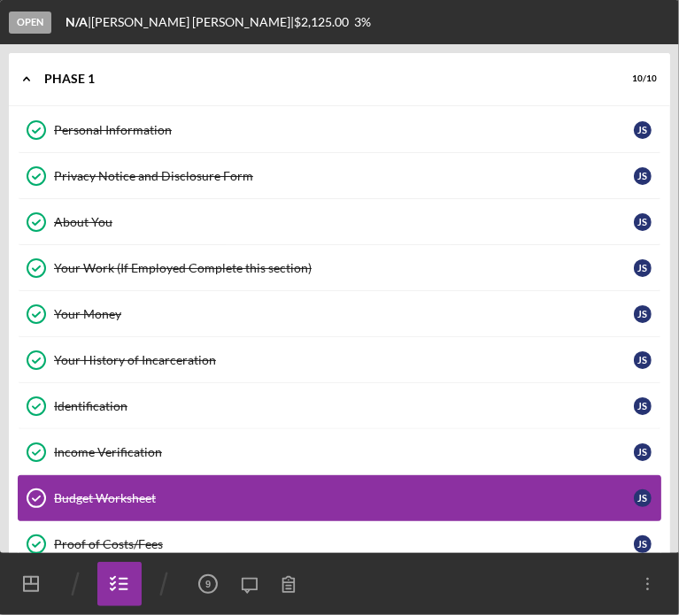
scroll to position [27, 0]
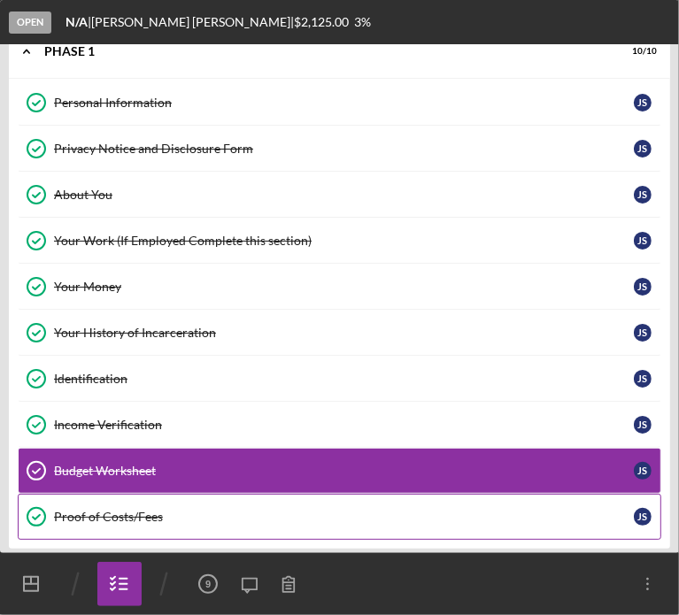
click at [132, 503] on link "Proof of Costs/Fees Proof of Costs/Fees J S" at bounding box center [339, 517] width 643 height 46
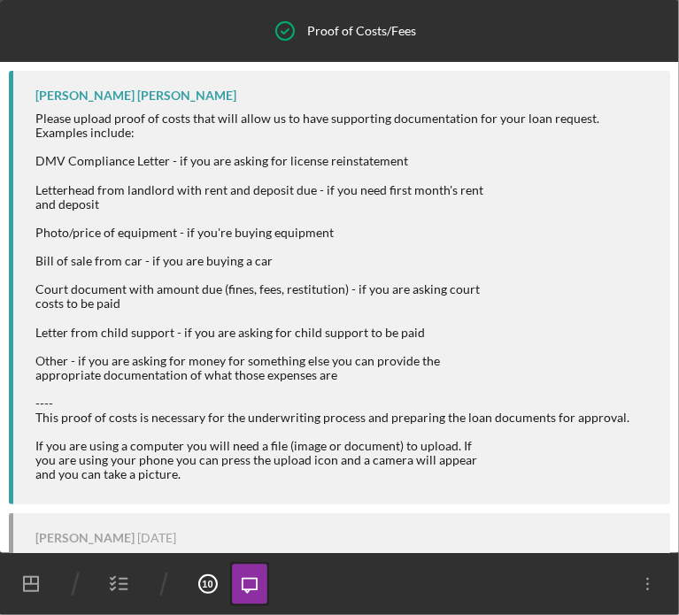
scroll to position [605, 0]
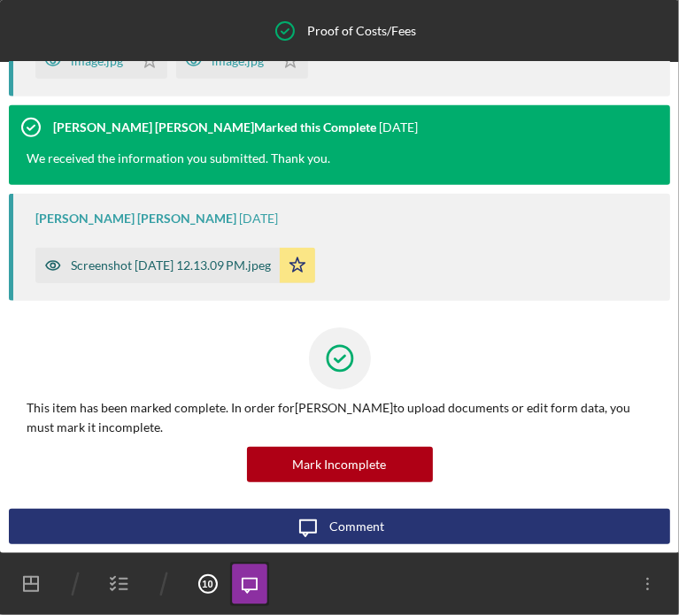
click at [191, 265] on div "Screenshot 2025-08-19 at 12.13.09 PM.jpeg" at bounding box center [171, 265] width 200 height 14
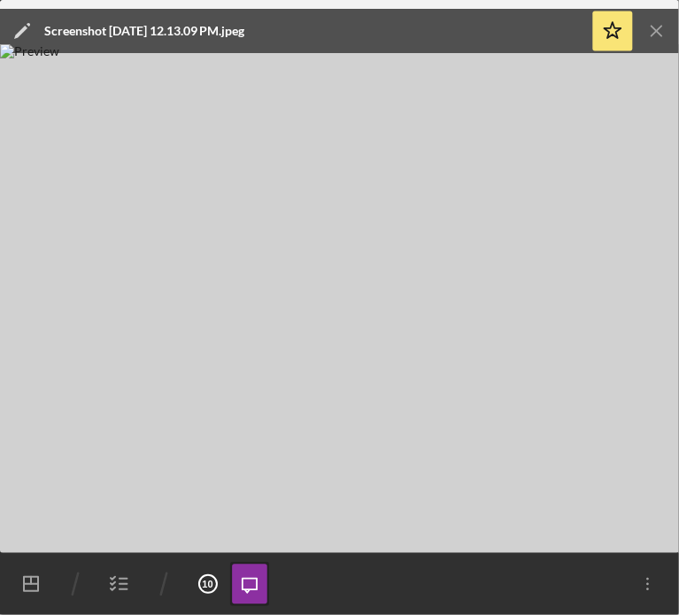
click at [658, 31] on icon "Icon/Menu Close" at bounding box center [657, 32] width 40 height 40
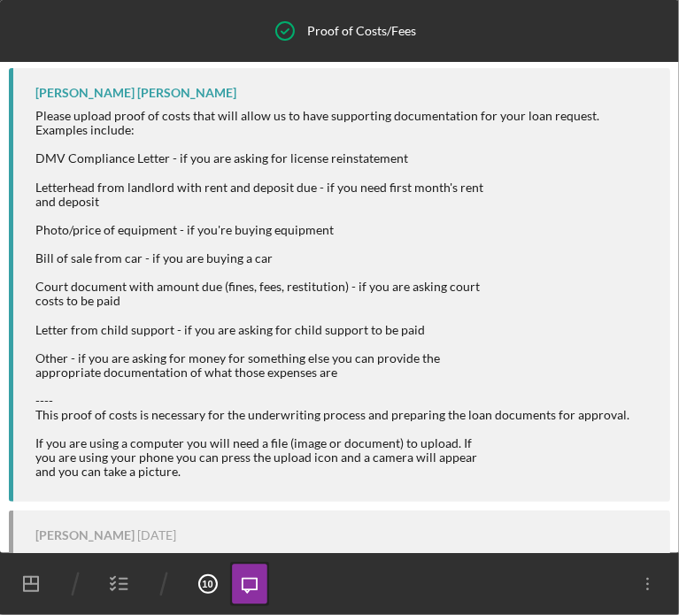
scroll to position [0, 0]
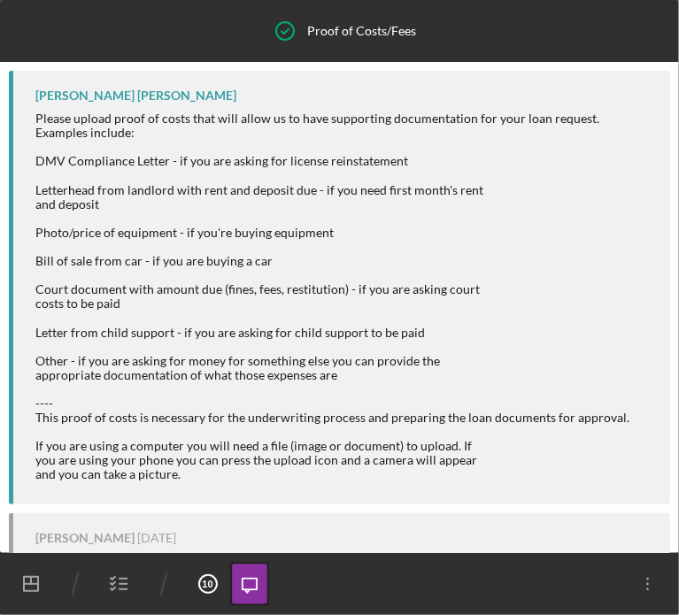
click at [127, 587] on icon "button" at bounding box center [119, 584] width 44 height 44
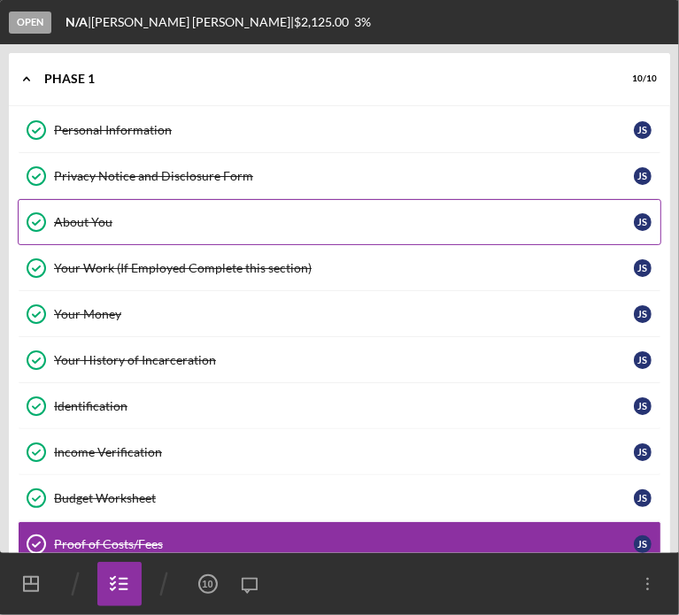
click at [94, 211] on link "About You About You J S" at bounding box center [339, 222] width 643 height 46
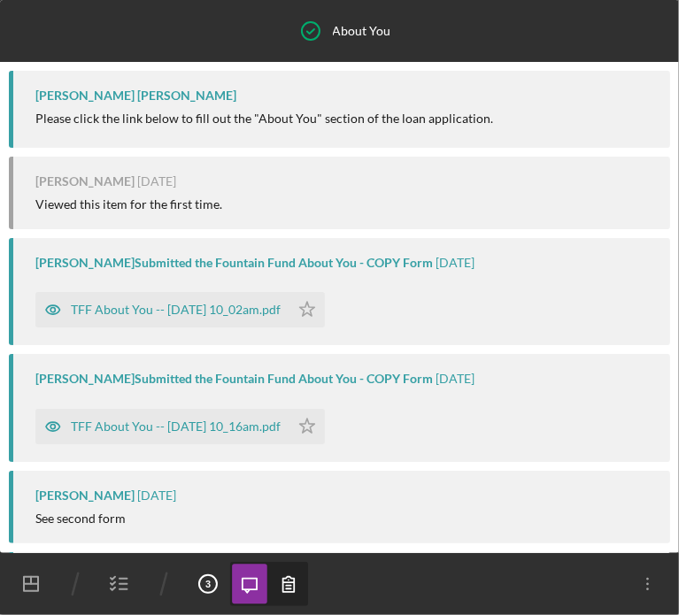
scroll to position [695, 0]
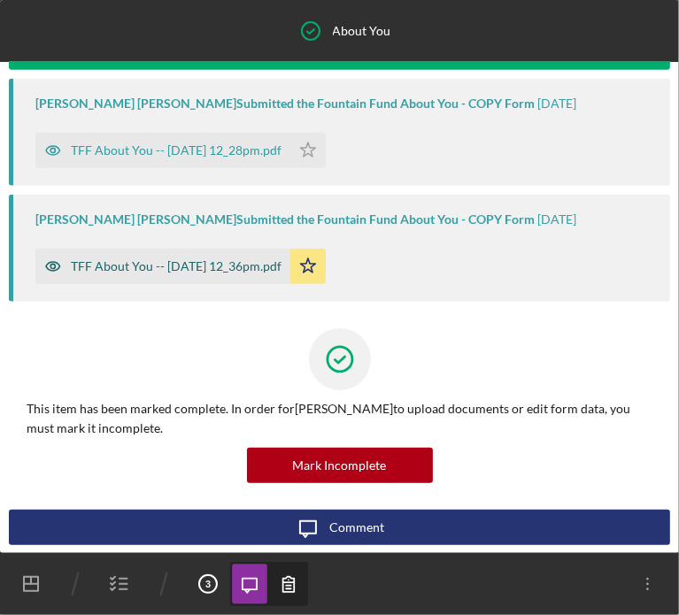
click at [216, 256] on div "TFF About You -- 2025-08-19 12_36pm.pdf" at bounding box center [162, 266] width 255 height 35
